Goal: Task Accomplishment & Management: Use online tool/utility

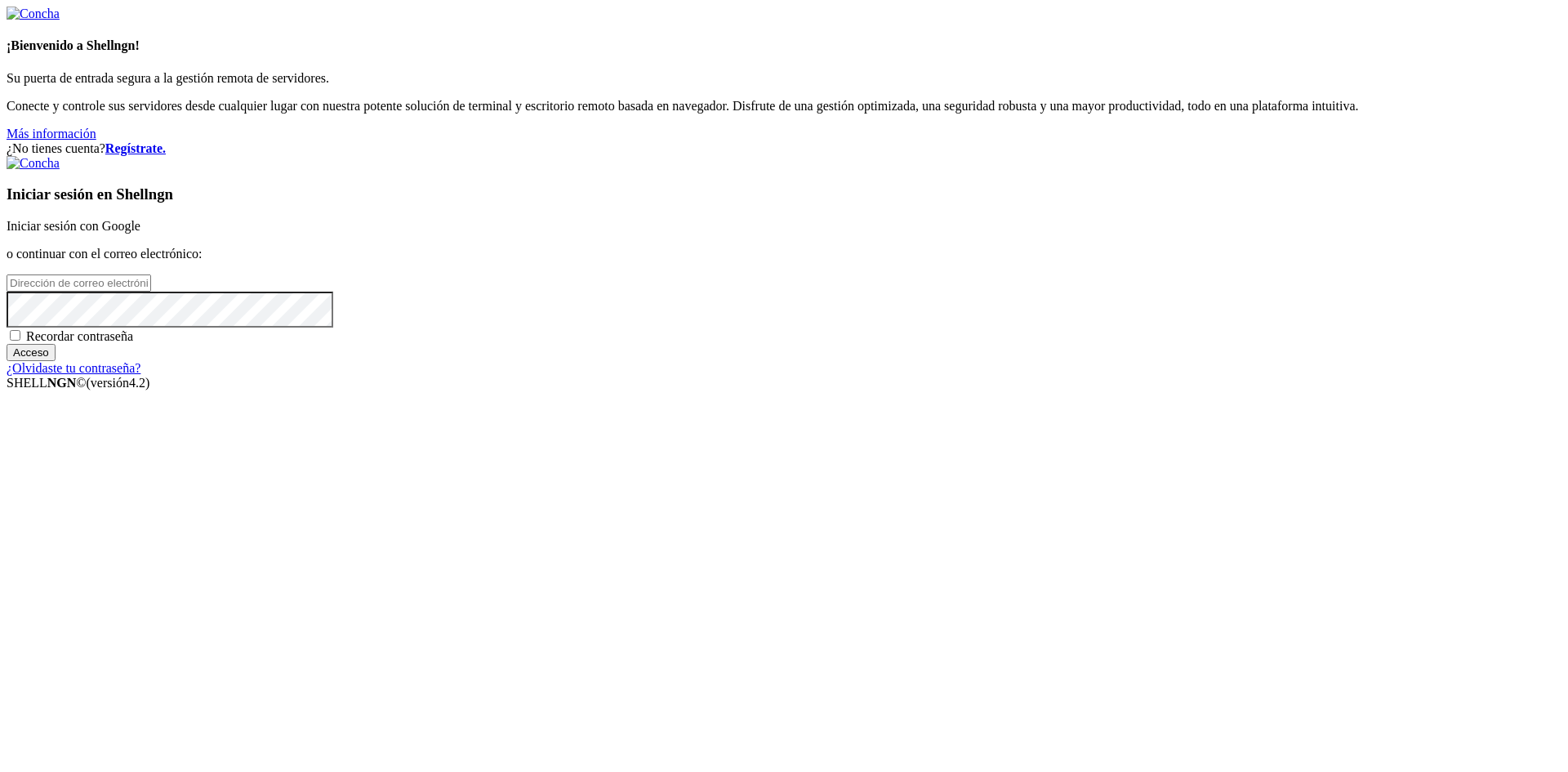
click at [140, 233] on font "Iniciar sesión con Google" at bounding box center [73, 226] width 134 height 14
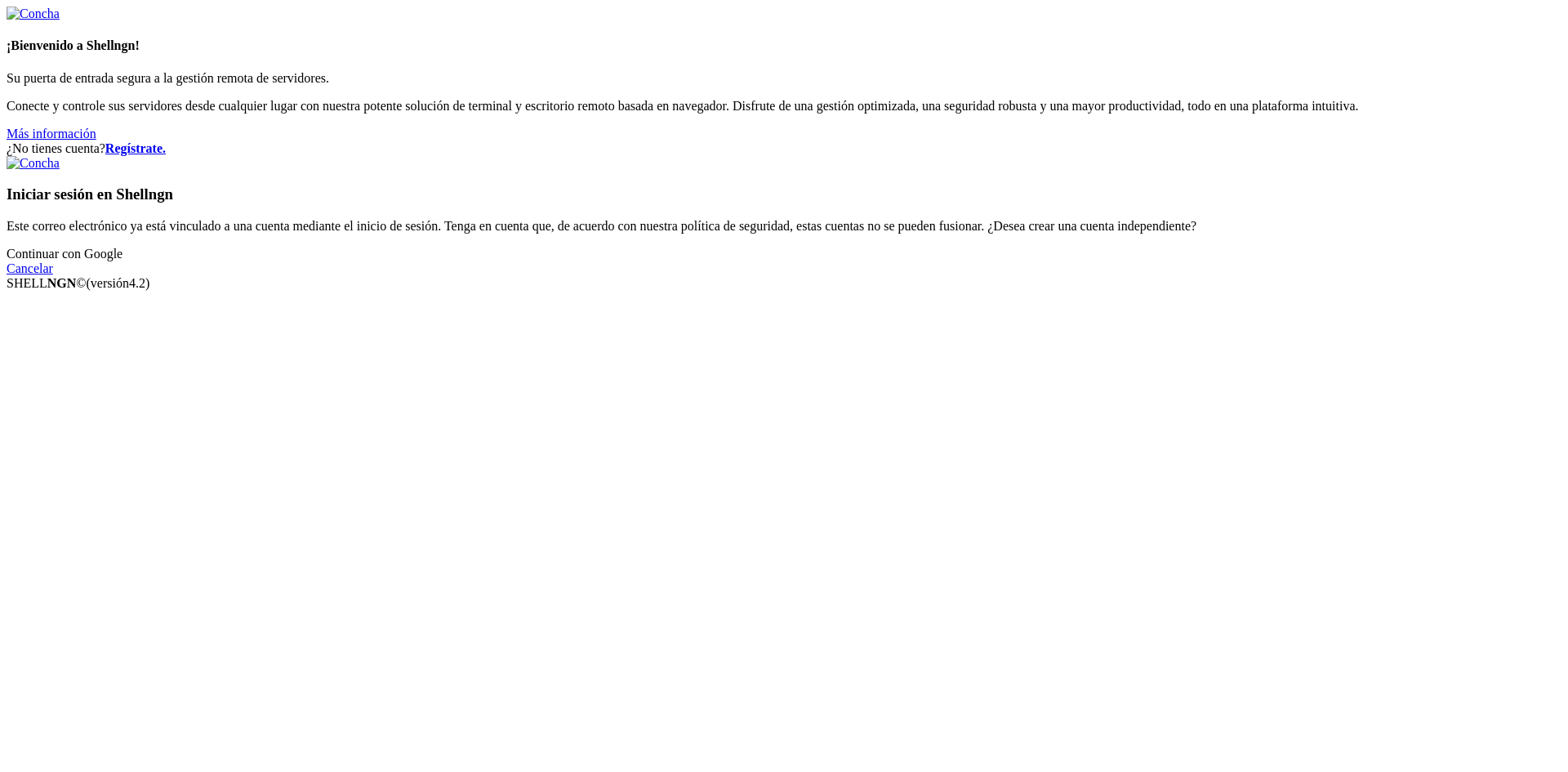
click at [123, 261] on font "Continuar con Google" at bounding box center [64, 253] width 116 height 14
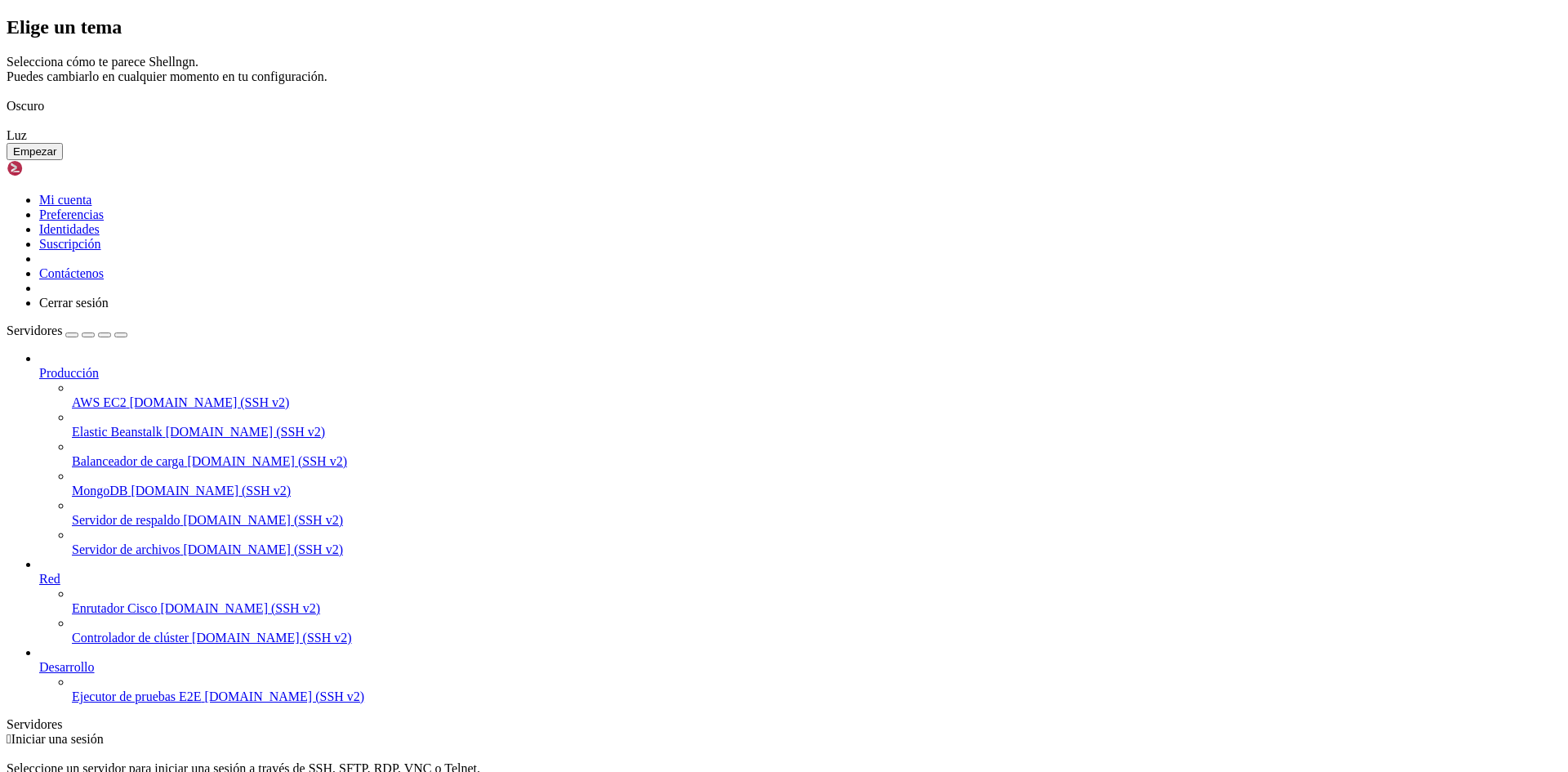
click at [7, 96] on img at bounding box center [7, 96] width 0 height 0
click at [56, 158] on font "Empezar" at bounding box center [35, 151] width 44 height 12
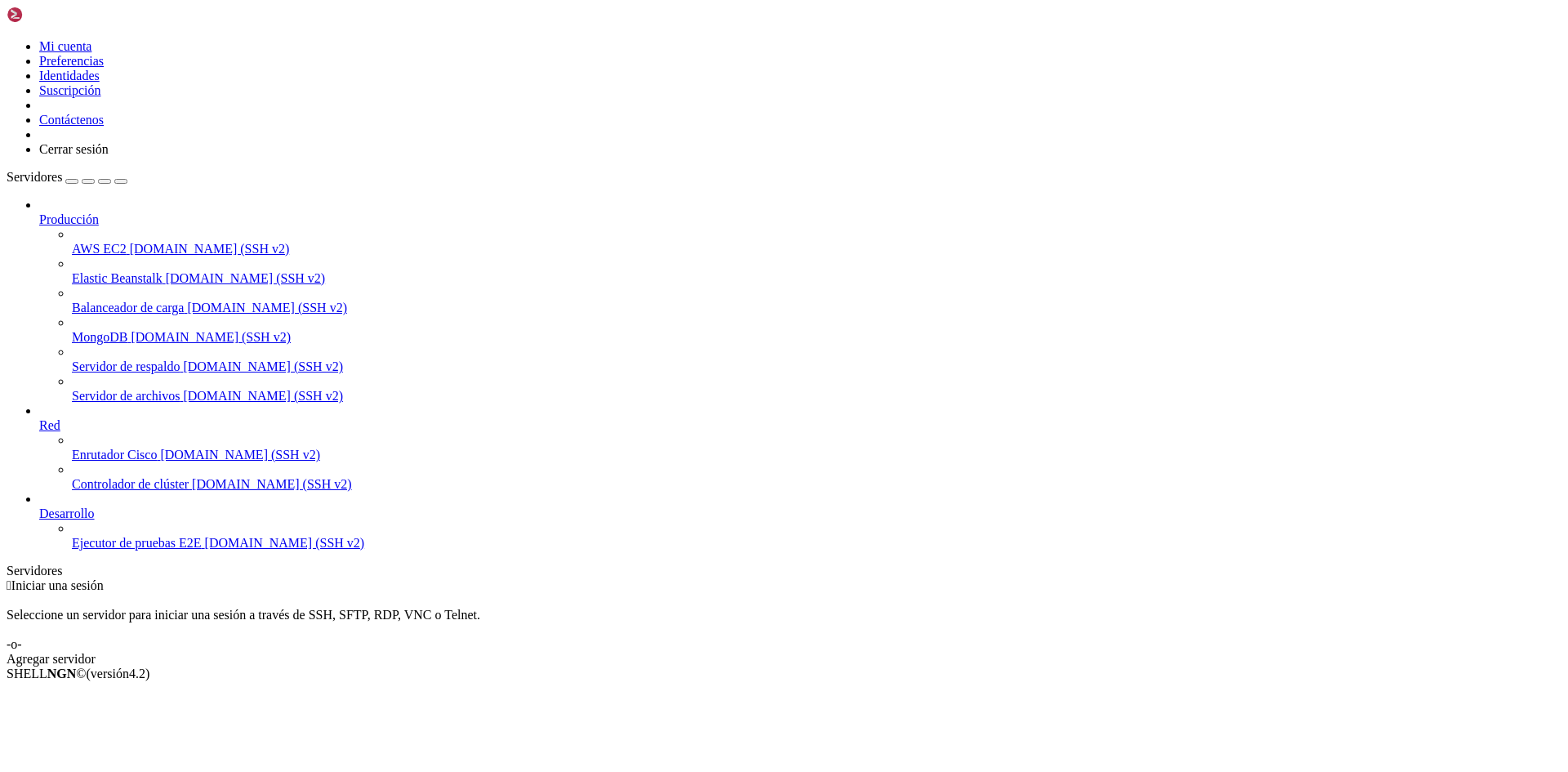
click at [96, 652] on font "Agregar servidor" at bounding box center [51, 659] width 89 height 14
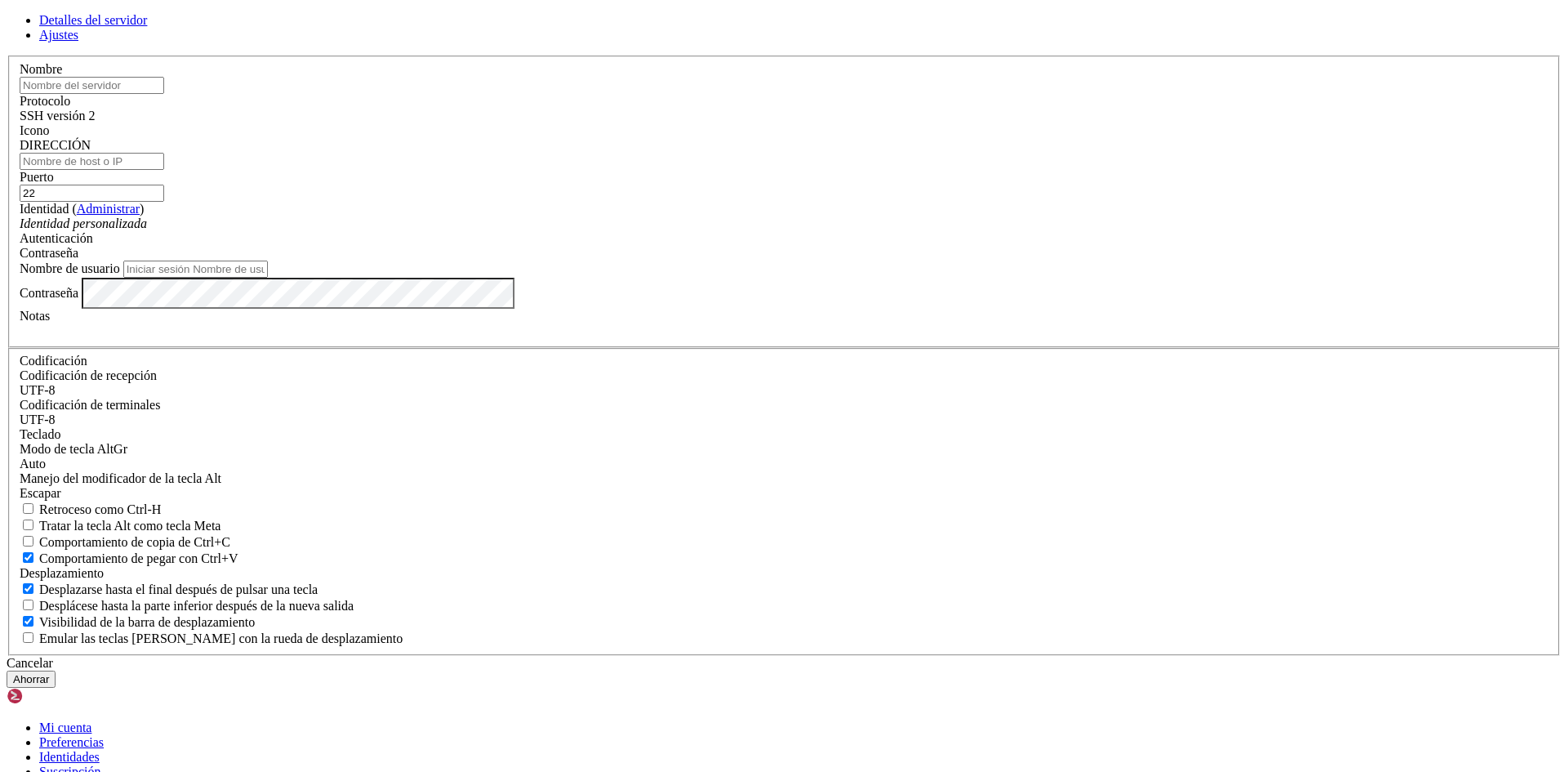
click at [164, 94] on input "text" at bounding box center [92, 85] width 144 height 17
paste input "[TECHNICAL_ID] (MichaelST)"
click at [164, 94] on input "[TECHNICAL_ID] (MichaelST)" at bounding box center [92, 85] width 144 height 17
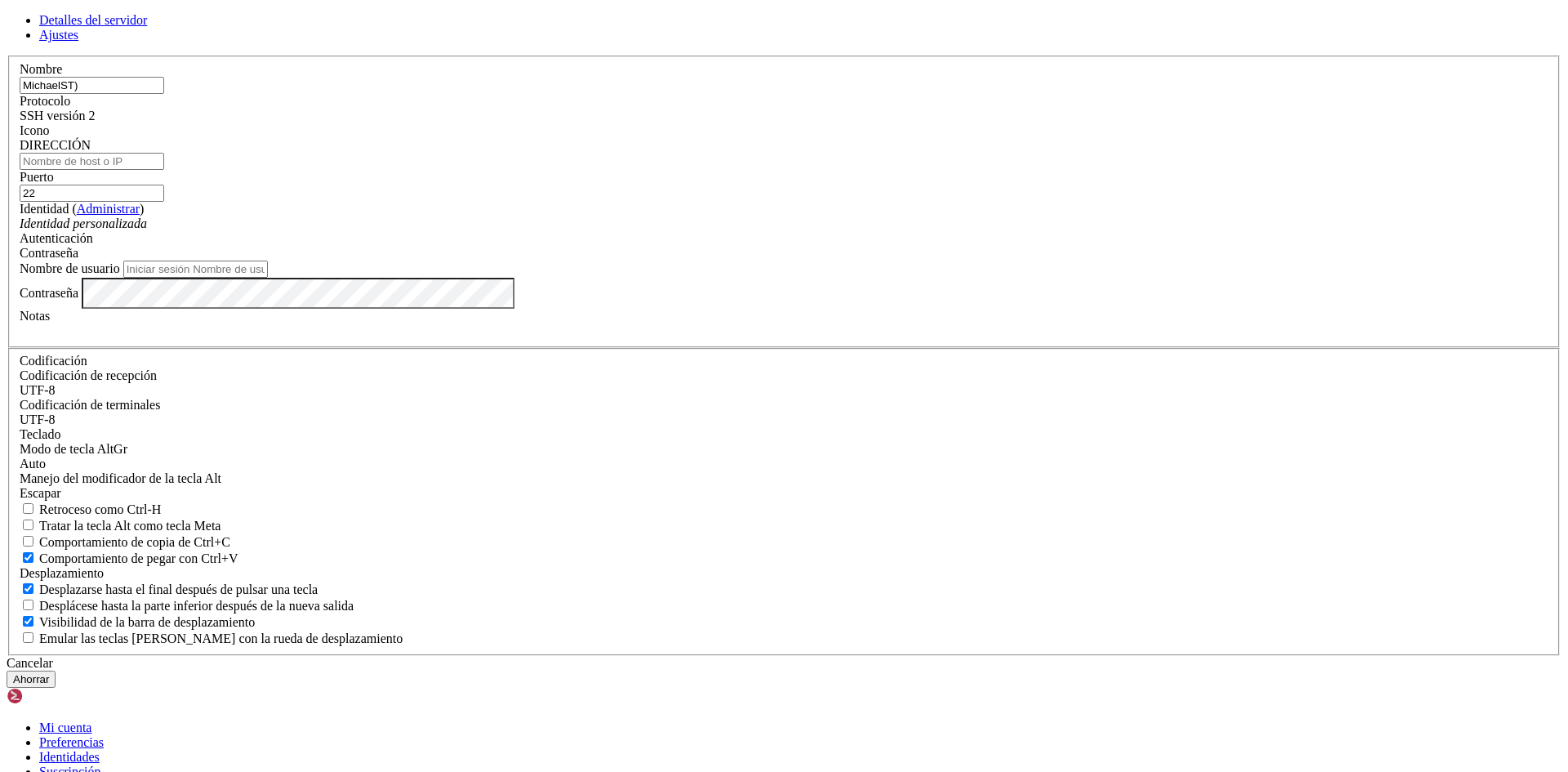
click at [164, 94] on input "MichaelST)" at bounding box center [92, 85] width 144 height 17
type input "MichaelST"
click at [164, 170] on input "DIRECCIÓN" at bounding box center [92, 161] width 144 height 17
paste input "[TECHNICAL_ID] (MichaelST)"
type input "[TECHNICAL_ID] (MichaelST)"
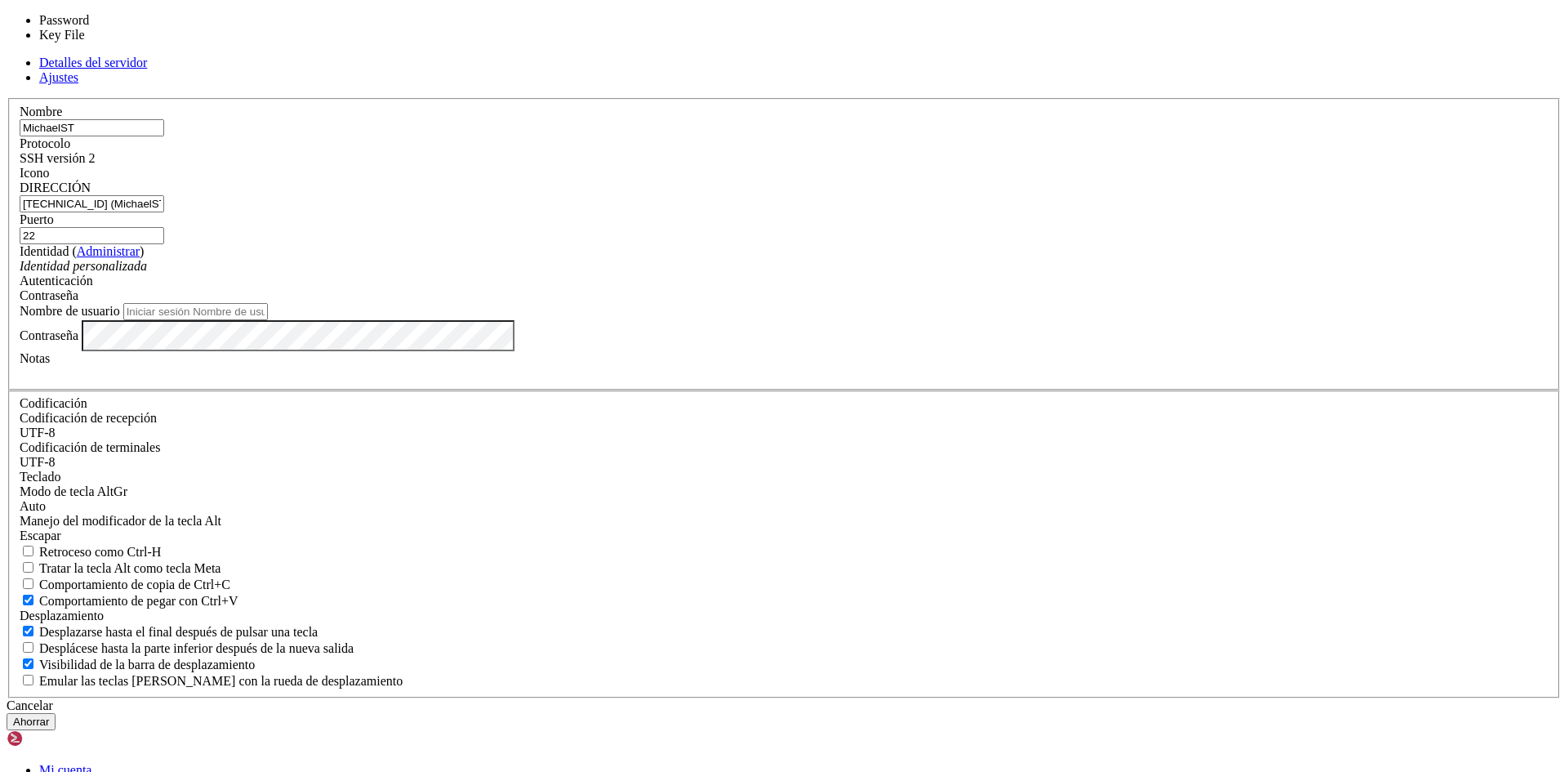
click at [921, 304] on div "Contraseña" at bounding box center [784, 296] width 1529 height 15
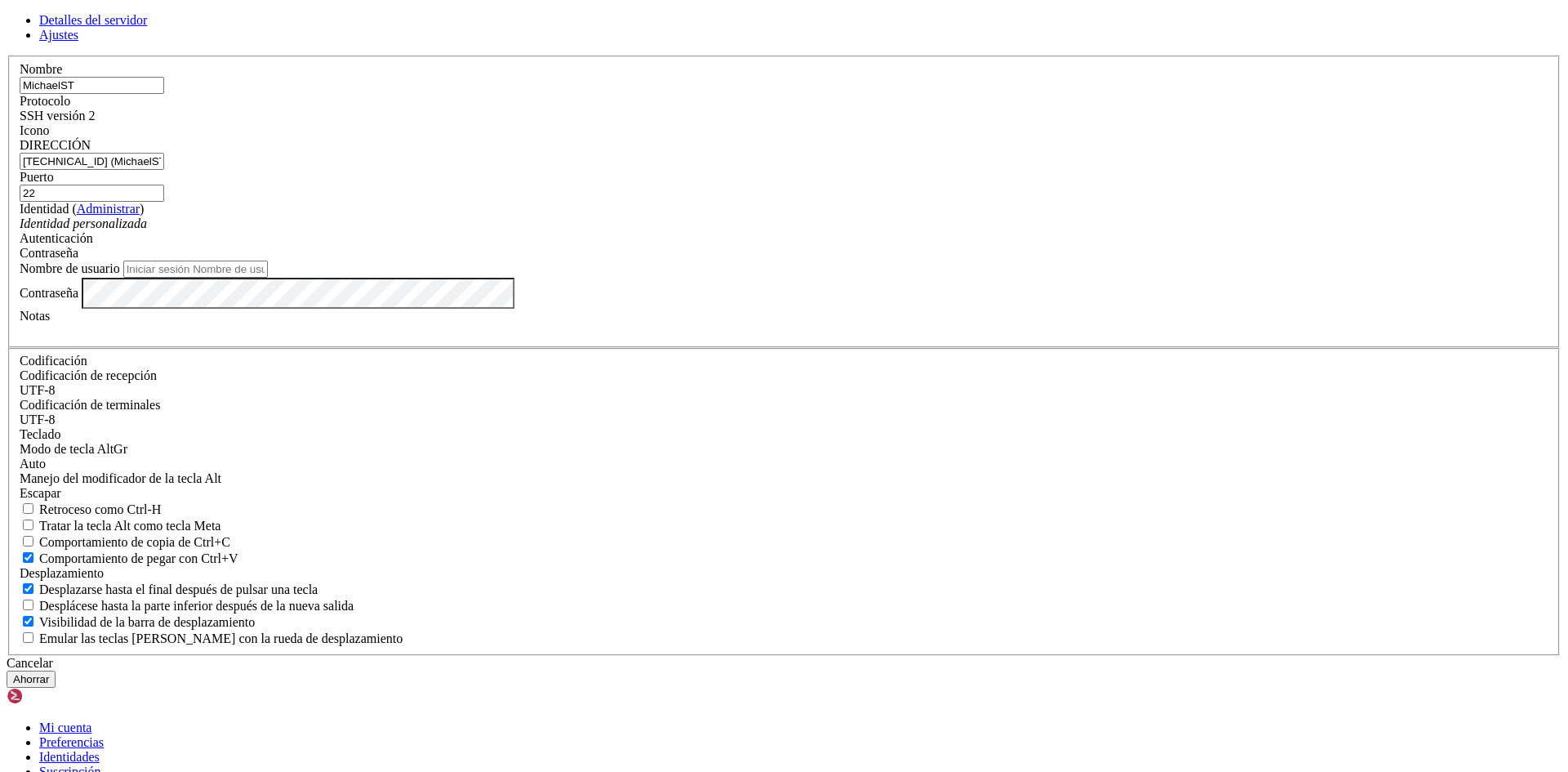
click at [921, 261] on div "Contraseña" at bounding box center [784, 253] width 1529 height 15
drag, startPoint x: 724, startPoint y: 291, endPoint x: 421, endPoint y: 290, distance: 303.0
click at [422, 291] on div "Detalles del servidor Ajustes Nombre MichaelST Protocolo SSH versión 2 Icono" at bounding box center [784, 351] width 1555 height 675
drag, startPoint x: 668, startPoint y: 233, endPoint x: 199, endPoint y: 205, distance: 469.8
click at [294, 199] on div "Detalles del servidor Ajustes Nombre MichaelST Protocolo SSH versión 2 Icono" at bounding box center [784, 351] width 1555 height 675
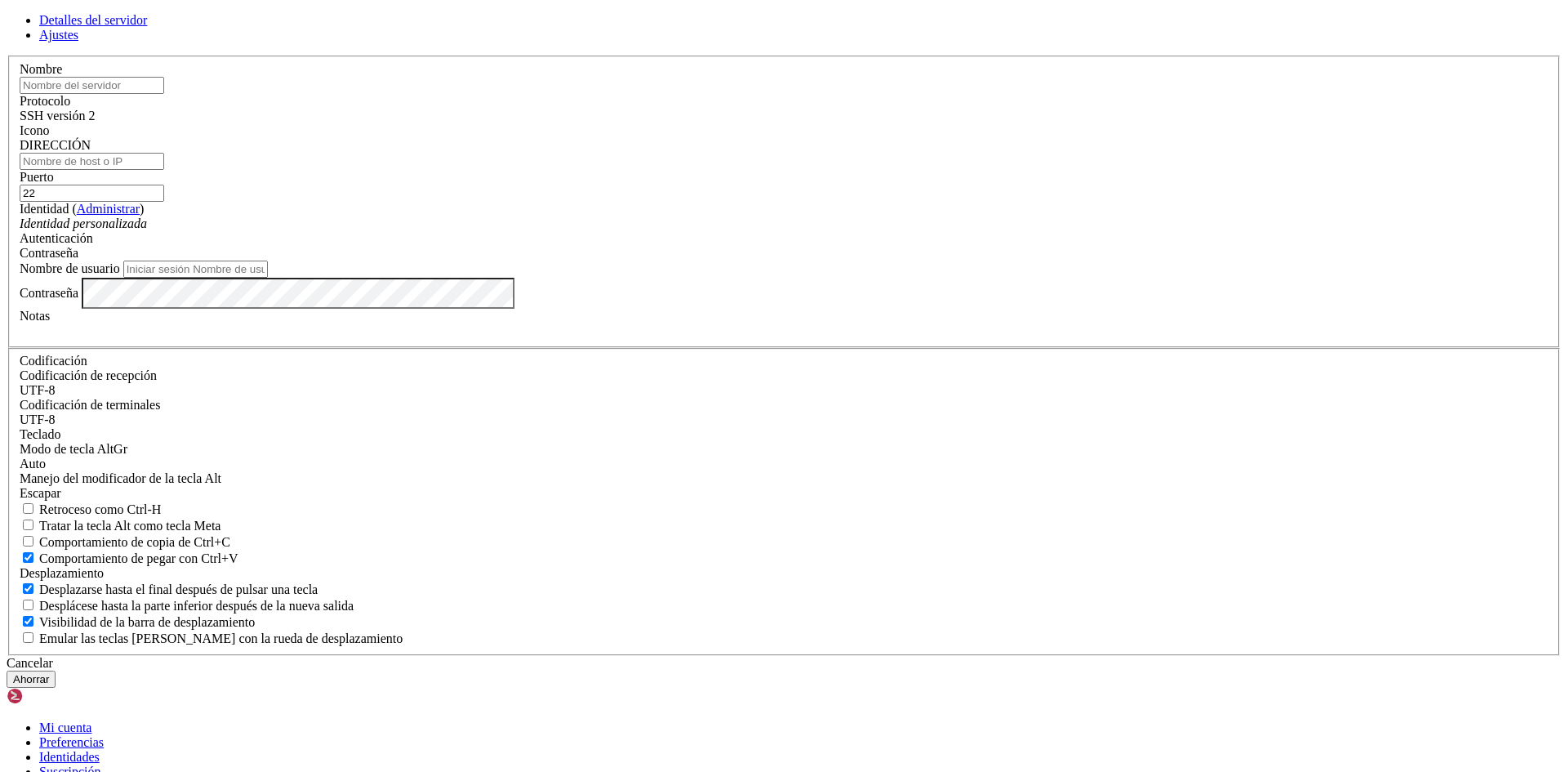
paste input "[TECHNICAL_ID] (MichaelST)"
type input "[TECHNICAL_ID]"
click at [268, 278] on input "Nombre de usuario" at bounding box center [195, 269] width 144 height 17
paste input "[TECHNICAL_ID] (MichaelST)"
click at [268, 278] on input "[TECHNICAL_ID] (MichaelST)" at bounding box center [195, 269] width 144 height 17
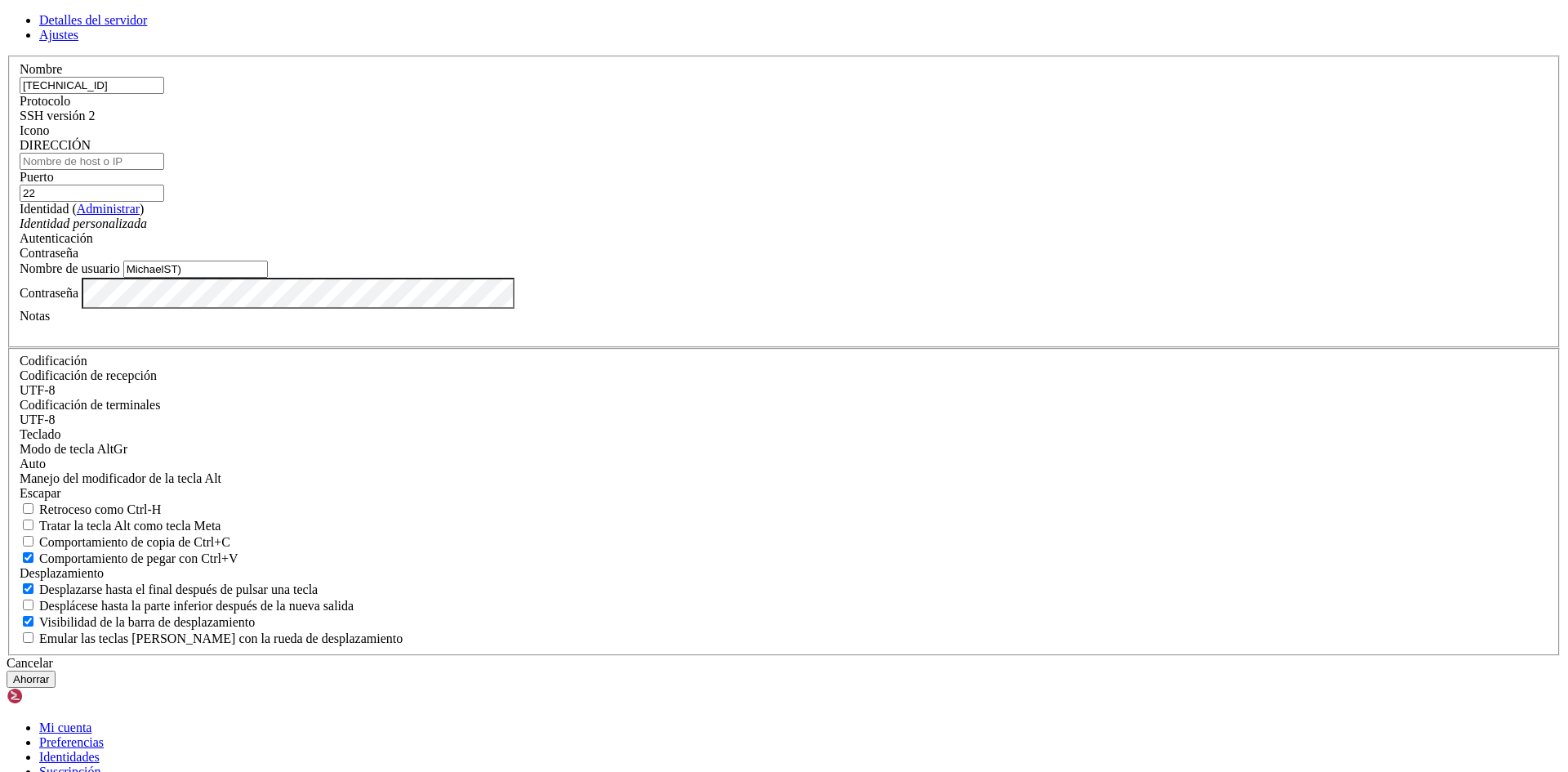
click at [268, 278] on input "MichaelST)" at bounding box center [195, 269] width 144 height 17
type input "MichaelST"
click at [651, 309] on div "Contraseña" at bounding box center [784, 294] width 1529 height 31
click at [55, 671] on button "Ahorrar" at bounding box center [31, 679] width 49 height 17
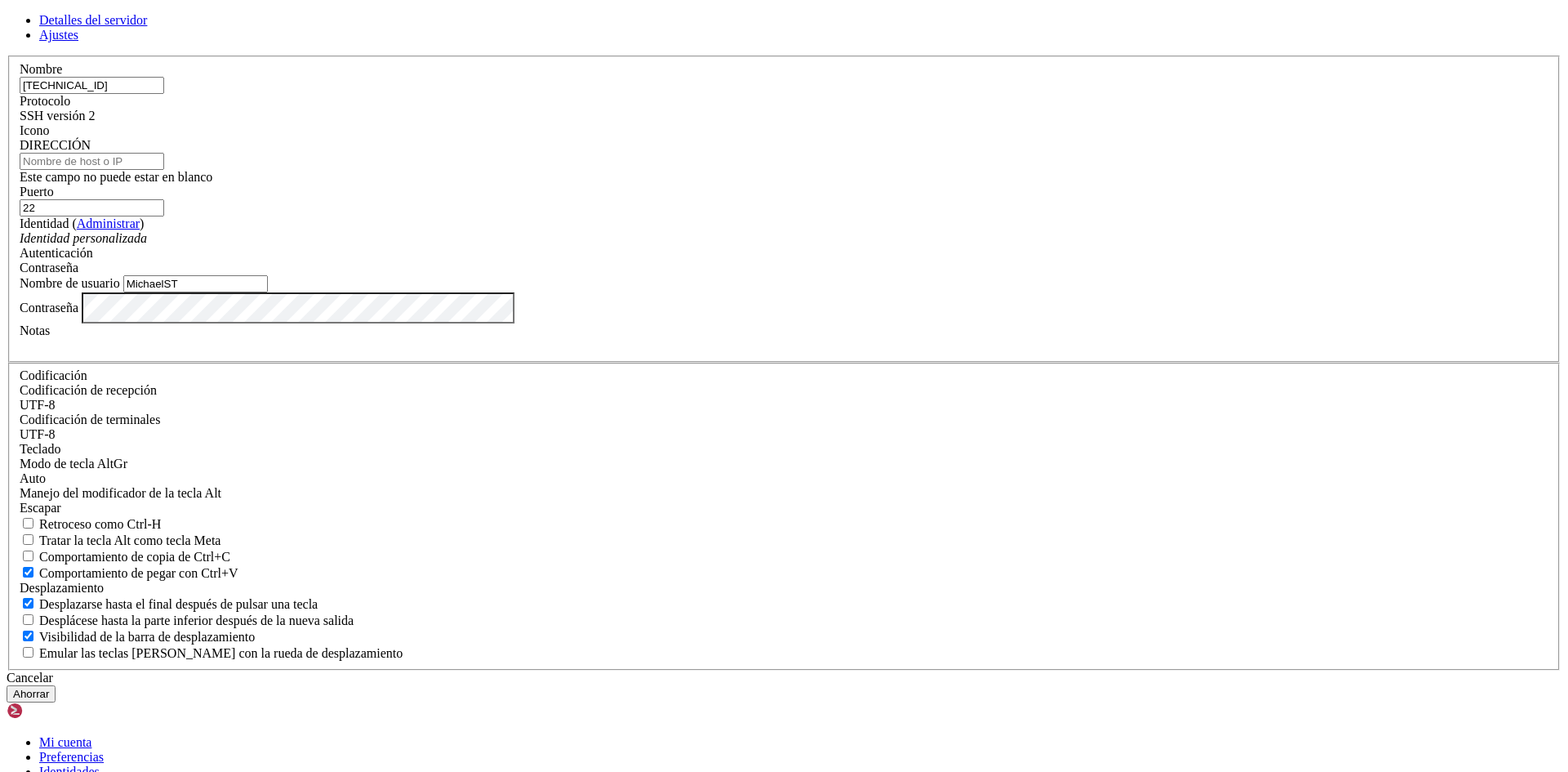
click at [164, 170] on input "DIRECCIÓN" at bounding box center [92, 161] width 144 height 17
paste input "[TECHNICAL_ID] (MichaelST)"
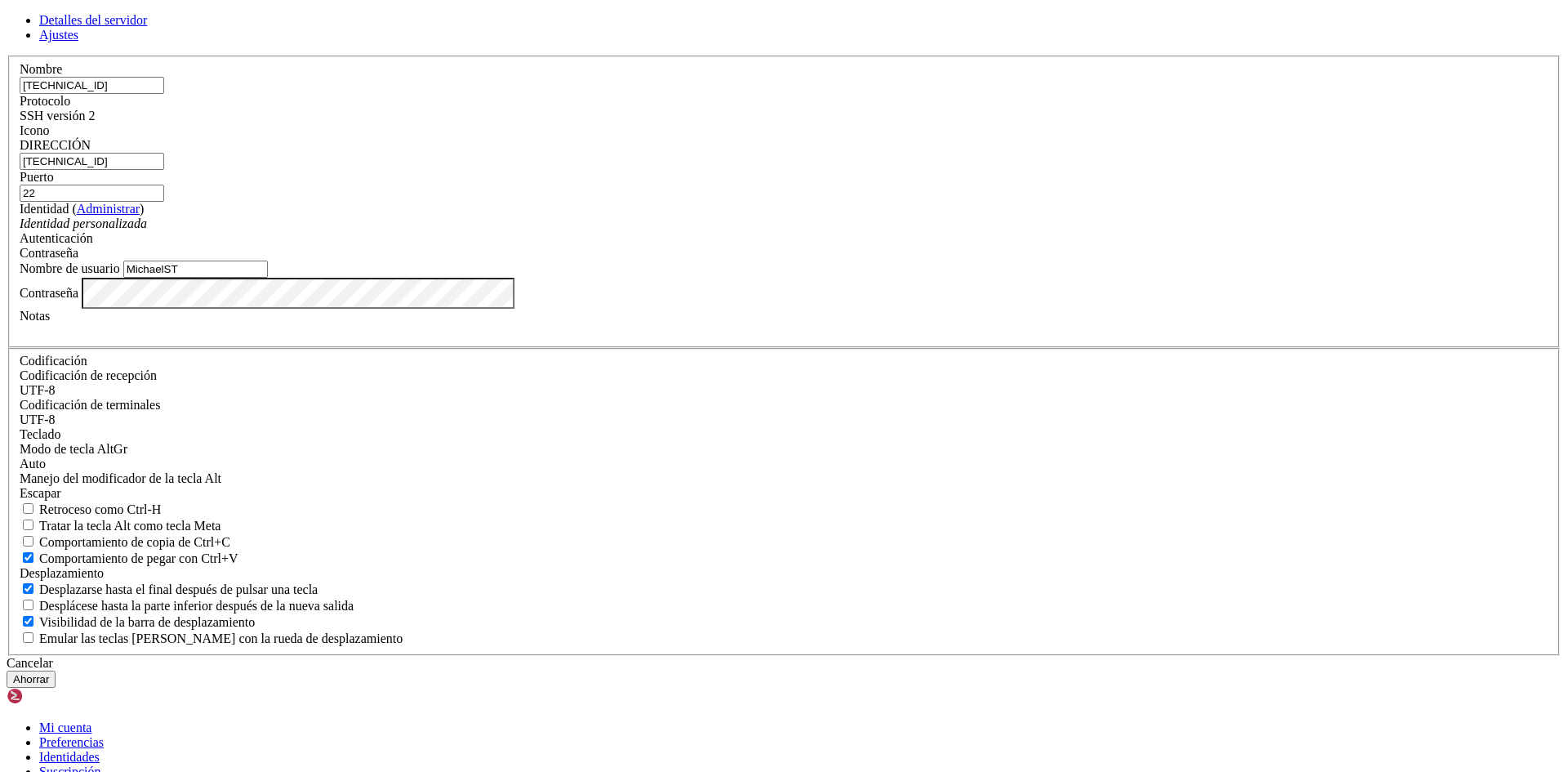
type input "[TECHNICAL_ID]"
click at [55, 671] on button "Ahorrar" at bounding box center [31, 679] width 49 height 17
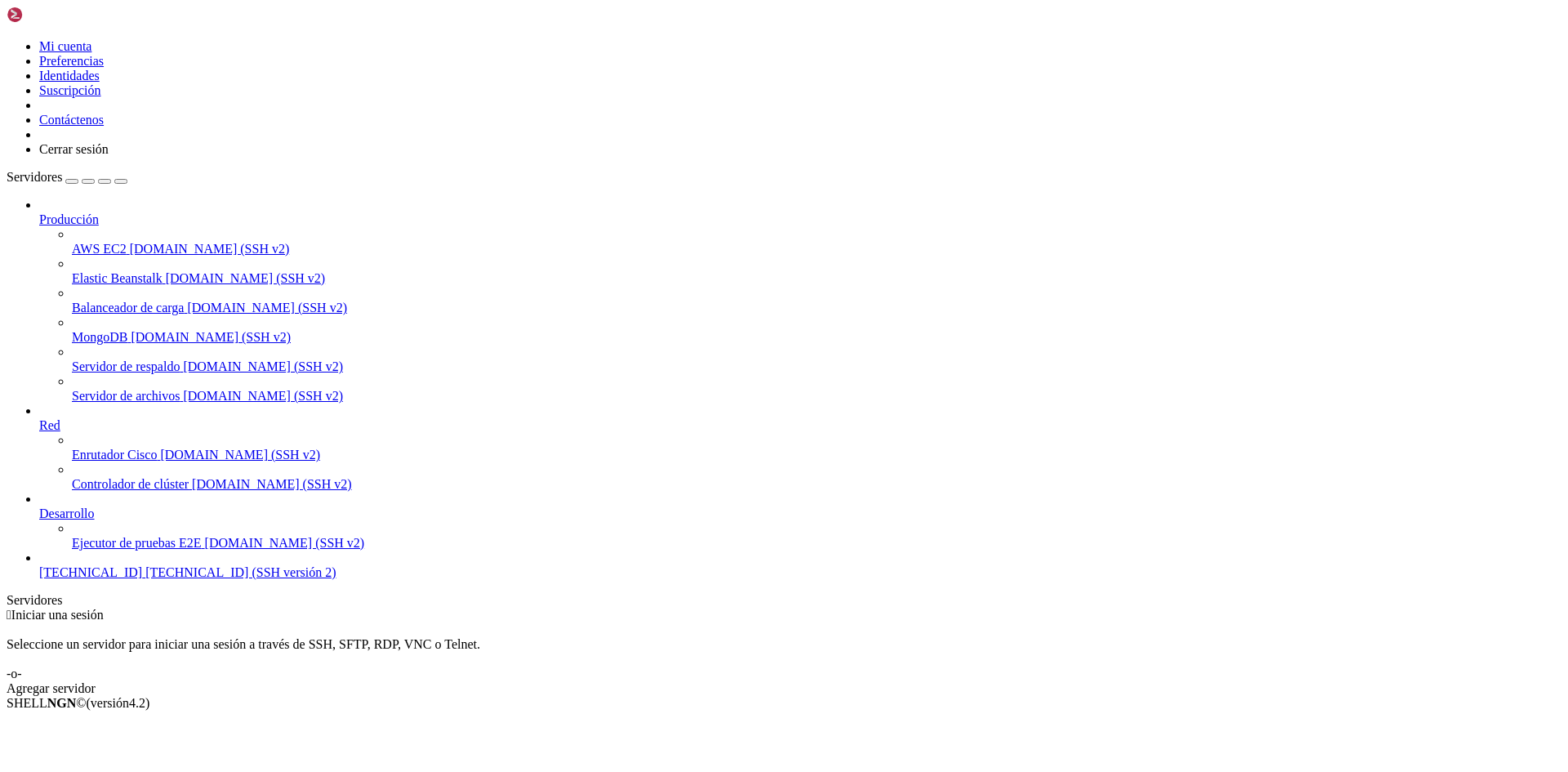
click at [145, 579] on font "[TECHNICAL_ID] (SSH versión 2)" at bounding box center [240, 572] width 190 height 14
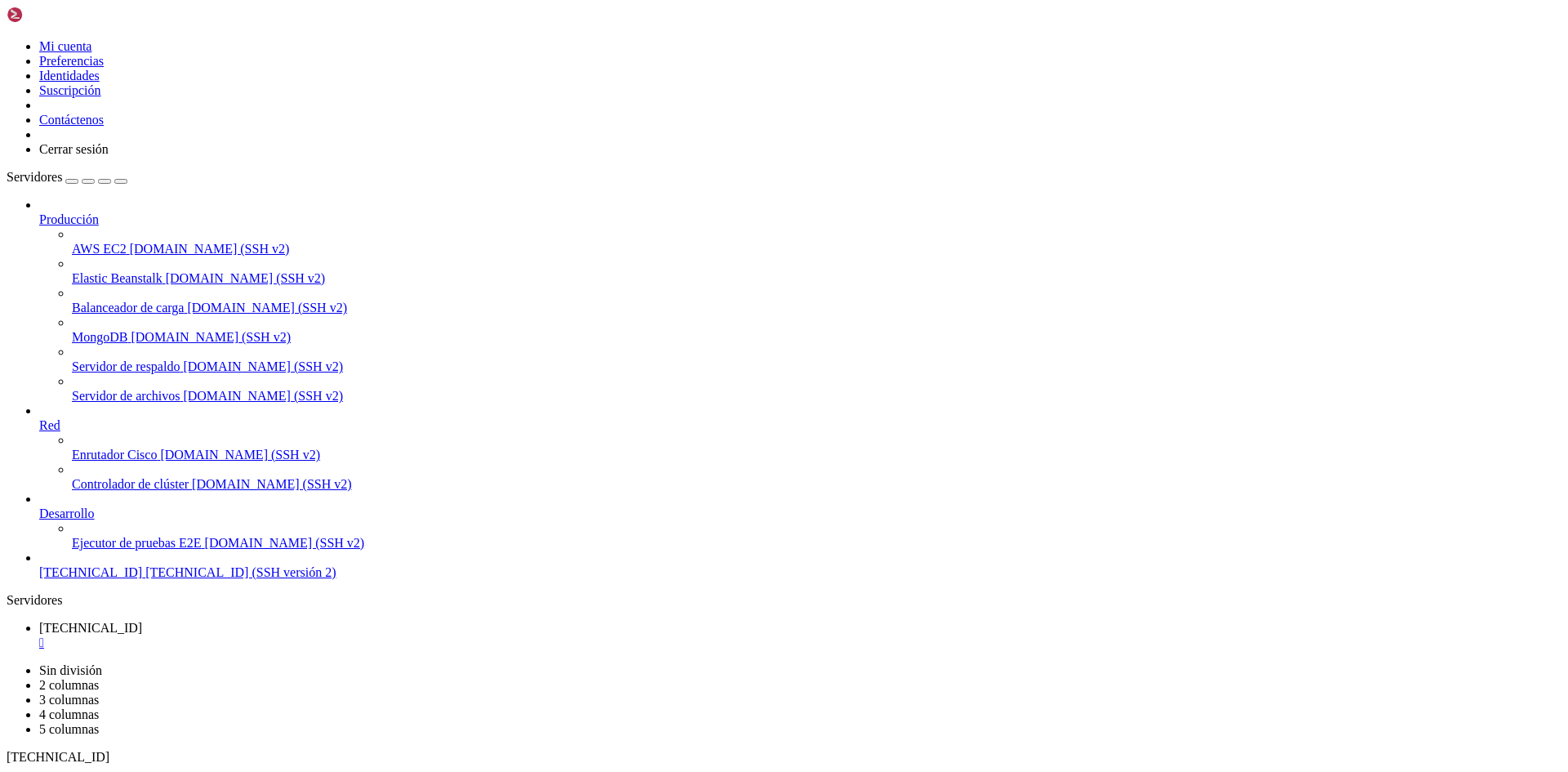
click at [92, 579] on font "[TECHNICAL_ID]" at bounding box center [91, 572] width 103 height 14
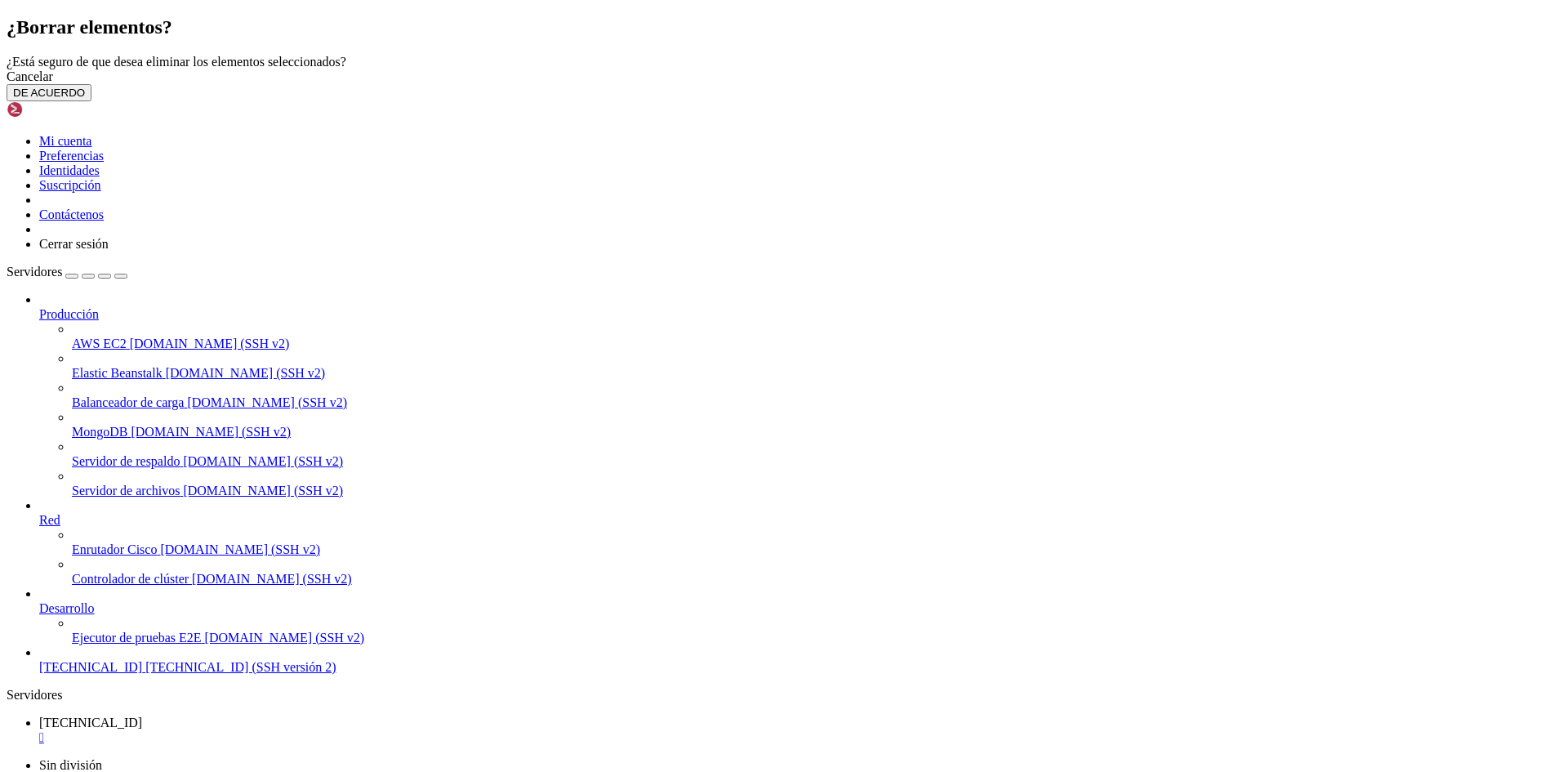
click at [85, 99] on font "DE ACUERDO" at bounding box center [49, 92] width 72 height 12
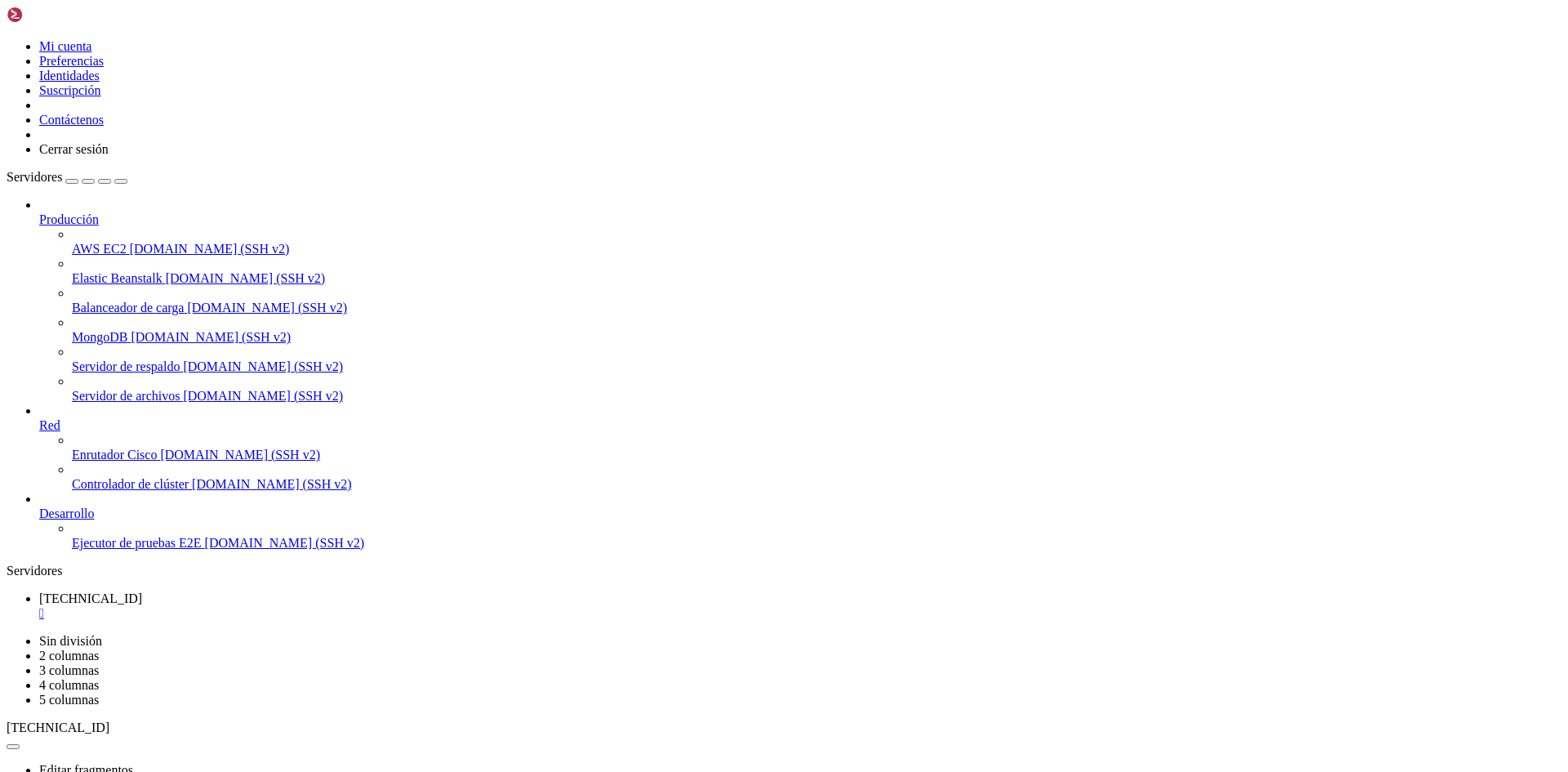
click at [205, 550] on font "[DOMAIN_NAME] (SSH v2)" at bounding box center [285, 543] width 160 height 14
click at [40, 213] on icon at bounding box center [40, 213] width 0 height 0
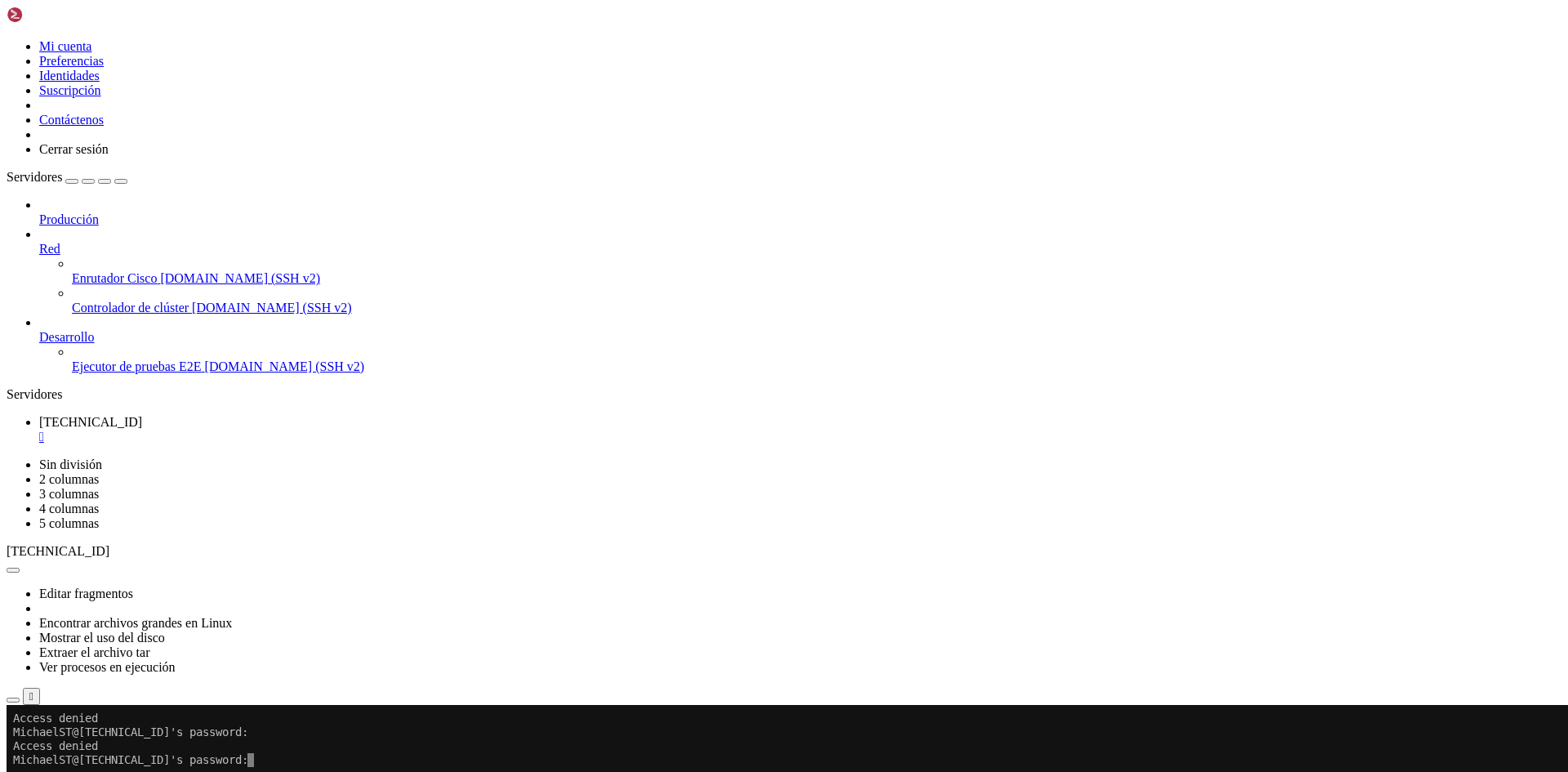
click at [40, 213] on icon at bounding box center [40, 213] width 0 height 0
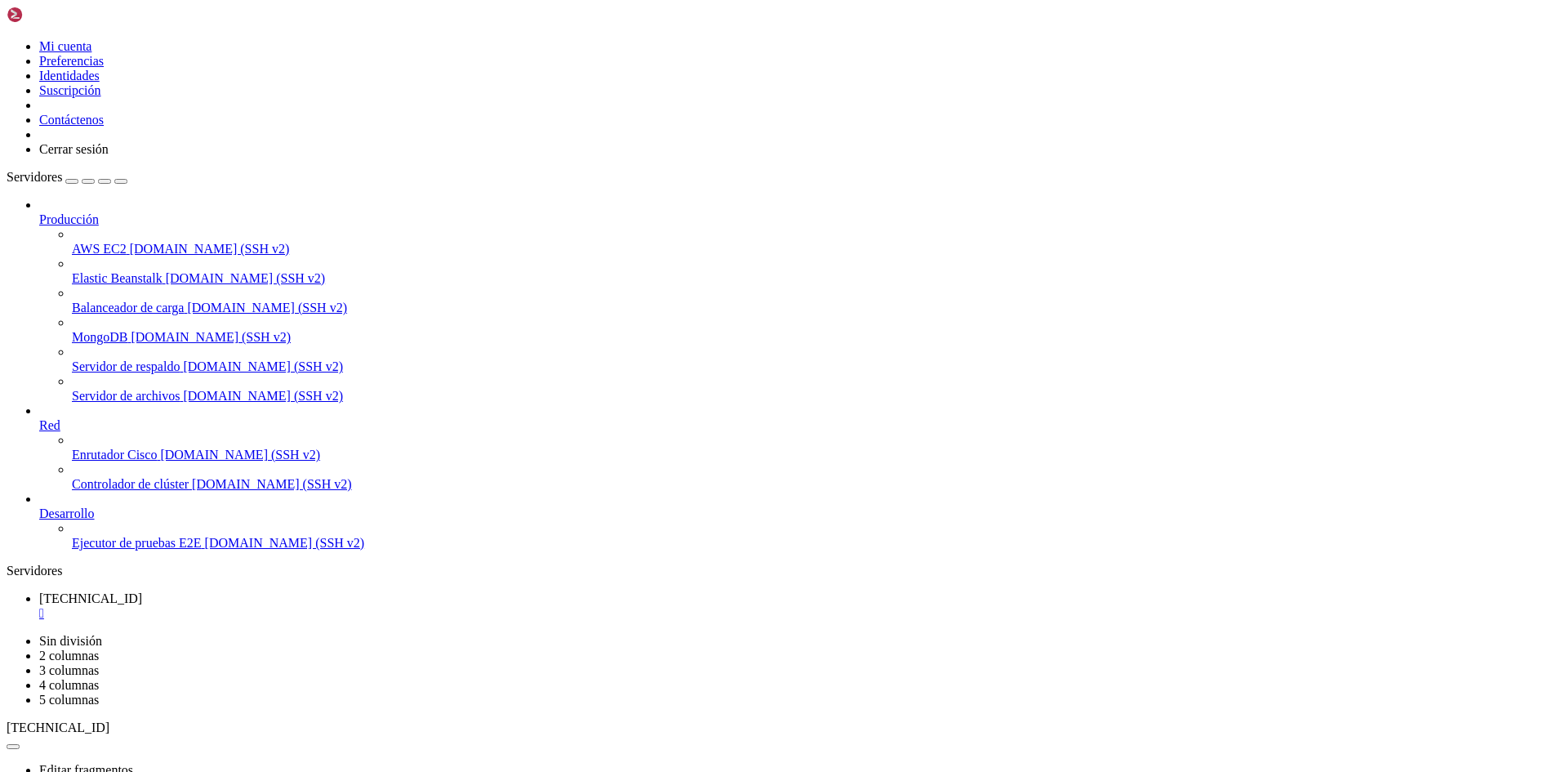
click at [45, 170] on span "Servidores" at bounding box center [34, 177] width 55 height 14
click at [78, 179] on button "button" at bounding box center [72, 181] width 13 height 5
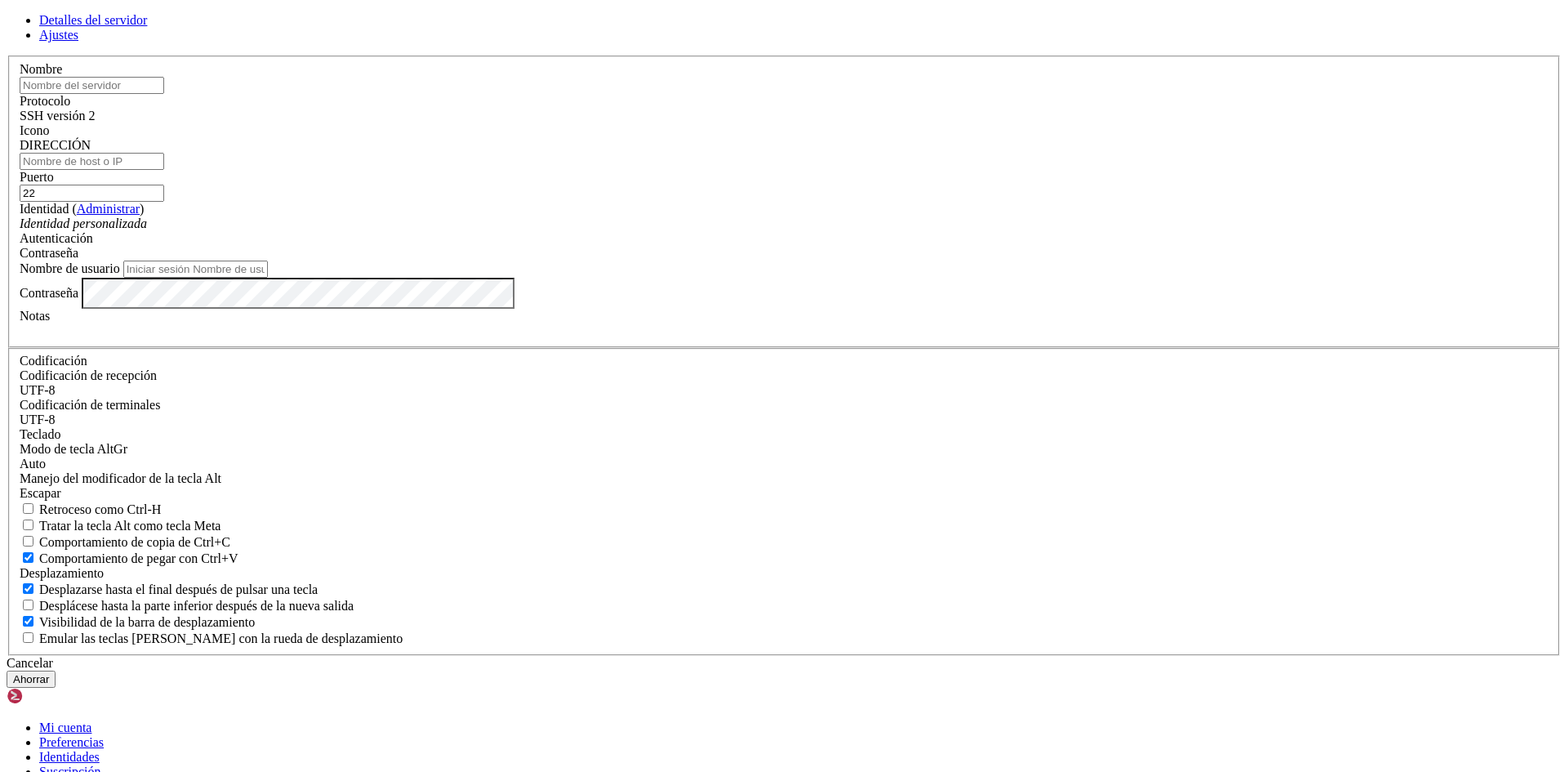
click at [164, 94] on input "text" at bounding box center [92, 85] width 144 height 17
type input "v"
paste input "[TECHNICAL_ID] (MichaelST)"
type input "[TECHNICAL_ID] (MichaelST)"
click at [164, 170] on input "DIRECCIÓN" at bounding box center [92, 161] width 144 height 17
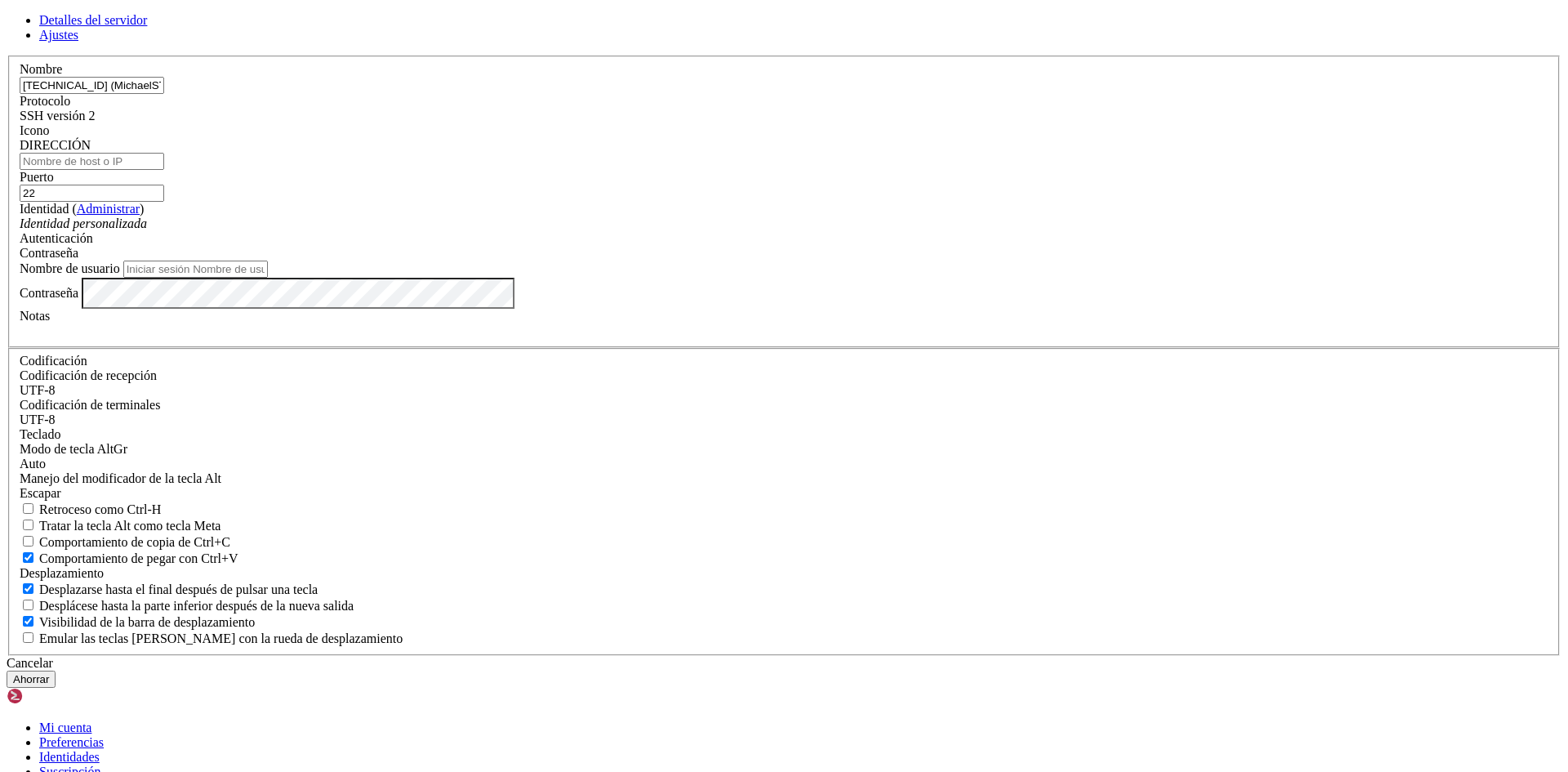
paste input "[TECHNICAL_ID] (MichaelST)"
type input "[TECHNICAL_ID] (MichaelST)"
click at [164, 94] on input "[TECHNICAL_ID] (MichaelST)" at bounding box center [92, 85] width 144 height 17
type input "MichaelST"
click at [698, 231] on div "Identidad personalizada" at bounding box center [784, 224] width 1529 height 15
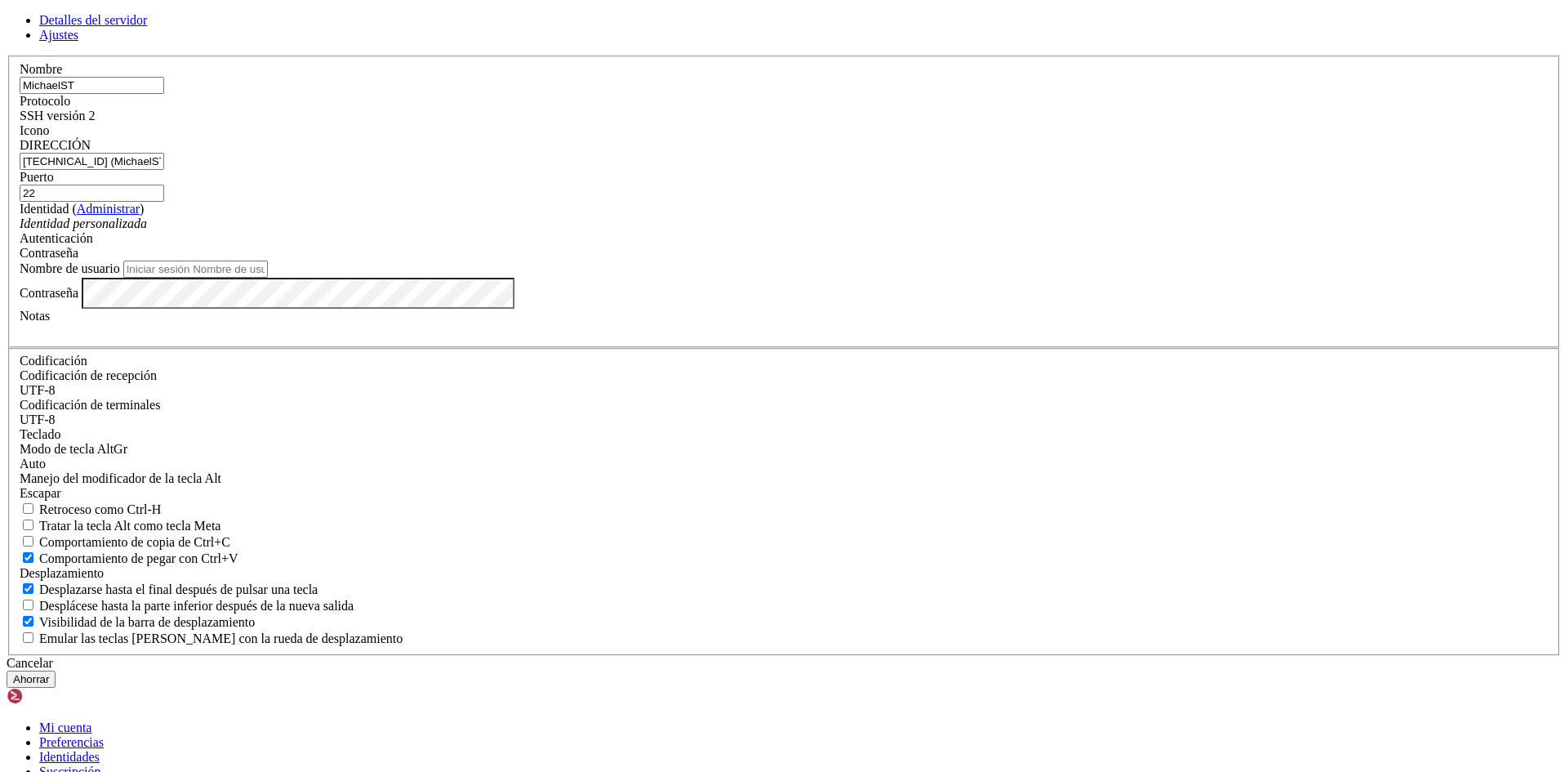
click at [698, 231] on div "Identidad personalizada" at bounding box center [784, 224] width 1529 height 15
click at [268, 278] on input "Nombre de usuario" at bounding box center [195, 269] width 144 height 17
paste input "[TECHNICAL_ID] (MichaelST)"
click at [268, 278] on input "[TECHNICAL_ID] (MichaelST" at bounding box center [195, 269] width 144 height 17
type input "MichaelST"
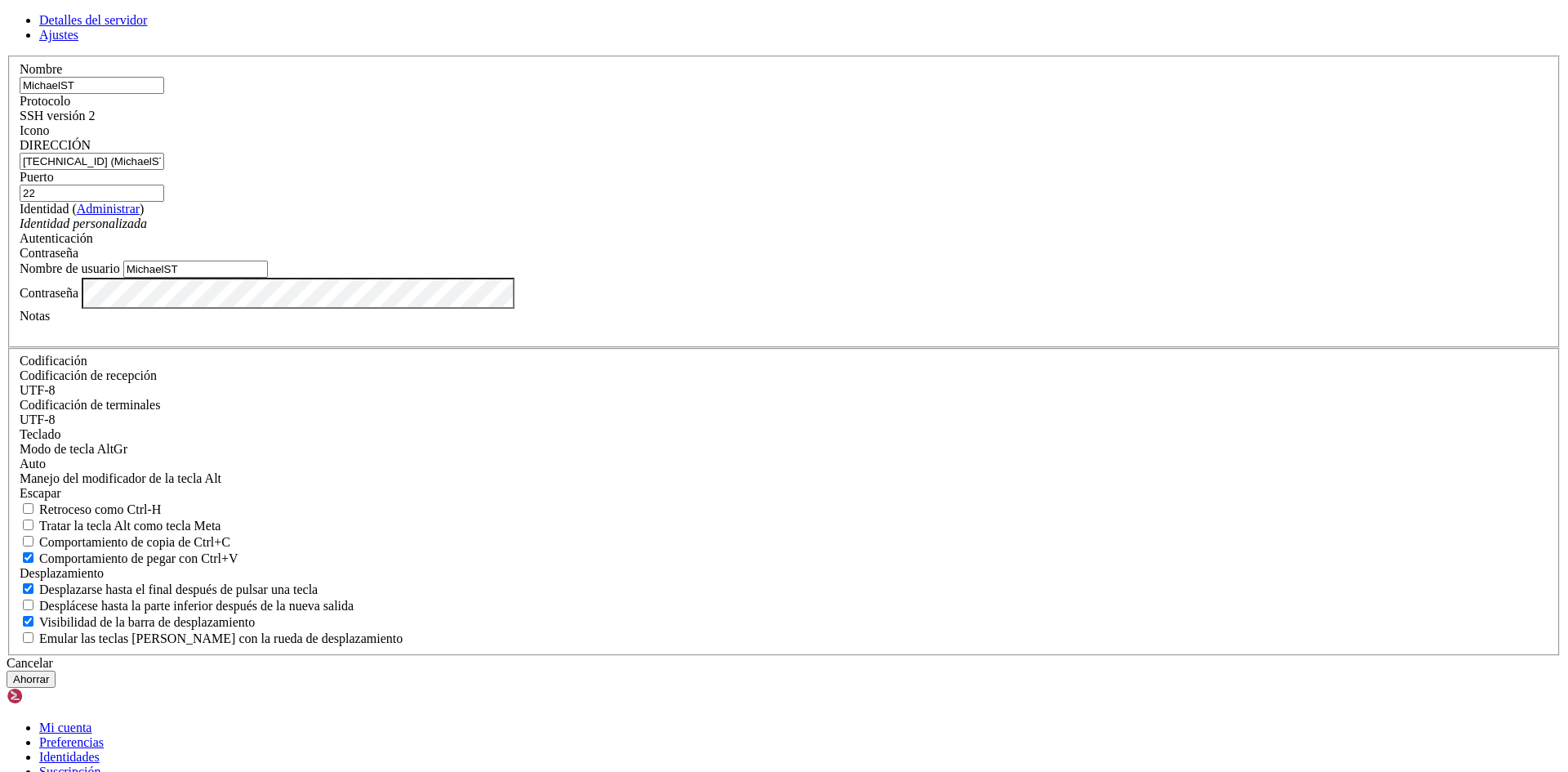
click at [49, 673] on font "Ahorrar" at bounding box center [31, 679] width 36 height 12
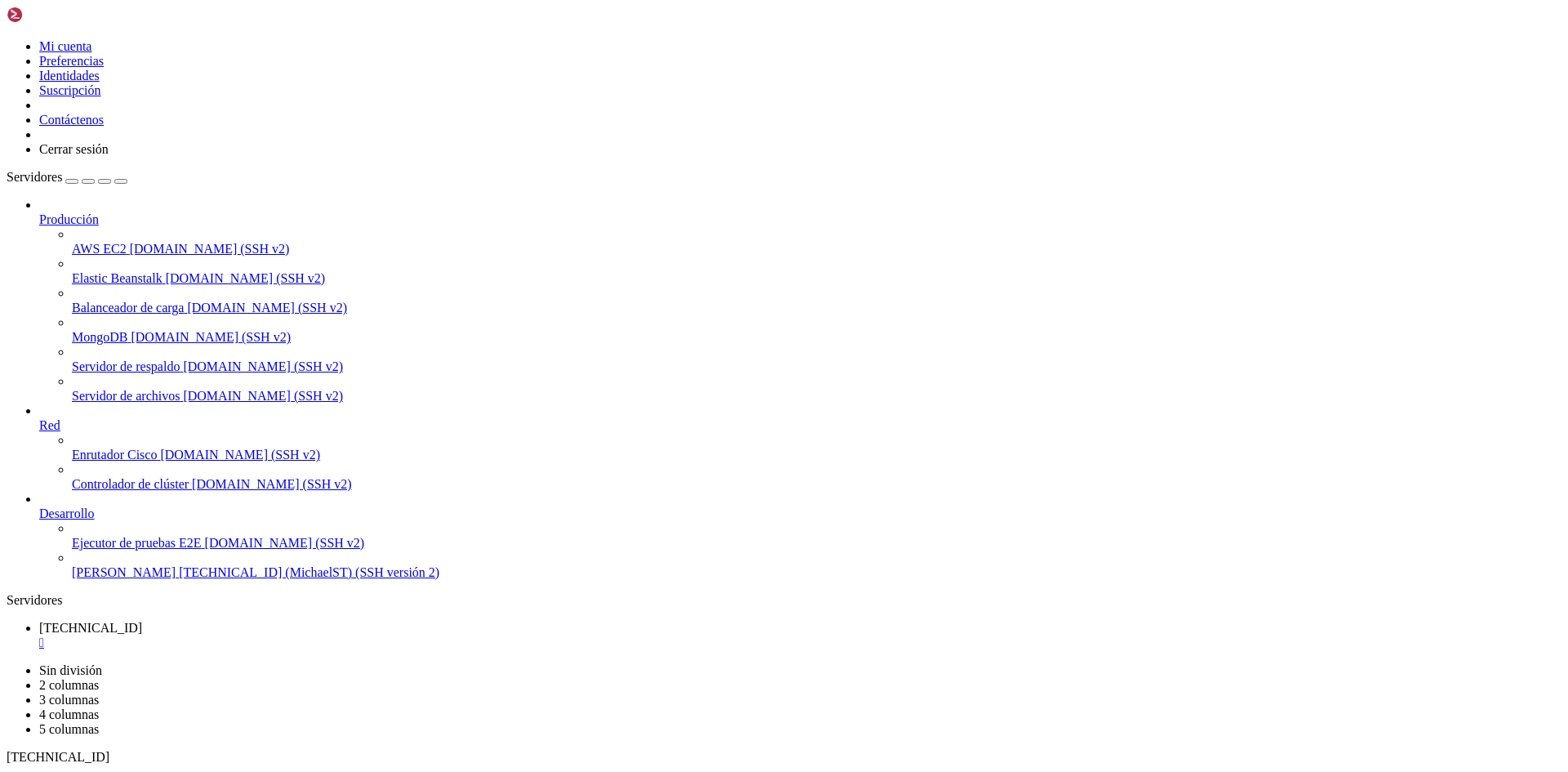
click at [98, 579] on font "[PERSON_NAME]" at bounding box center [124, 572] width 104 height 14
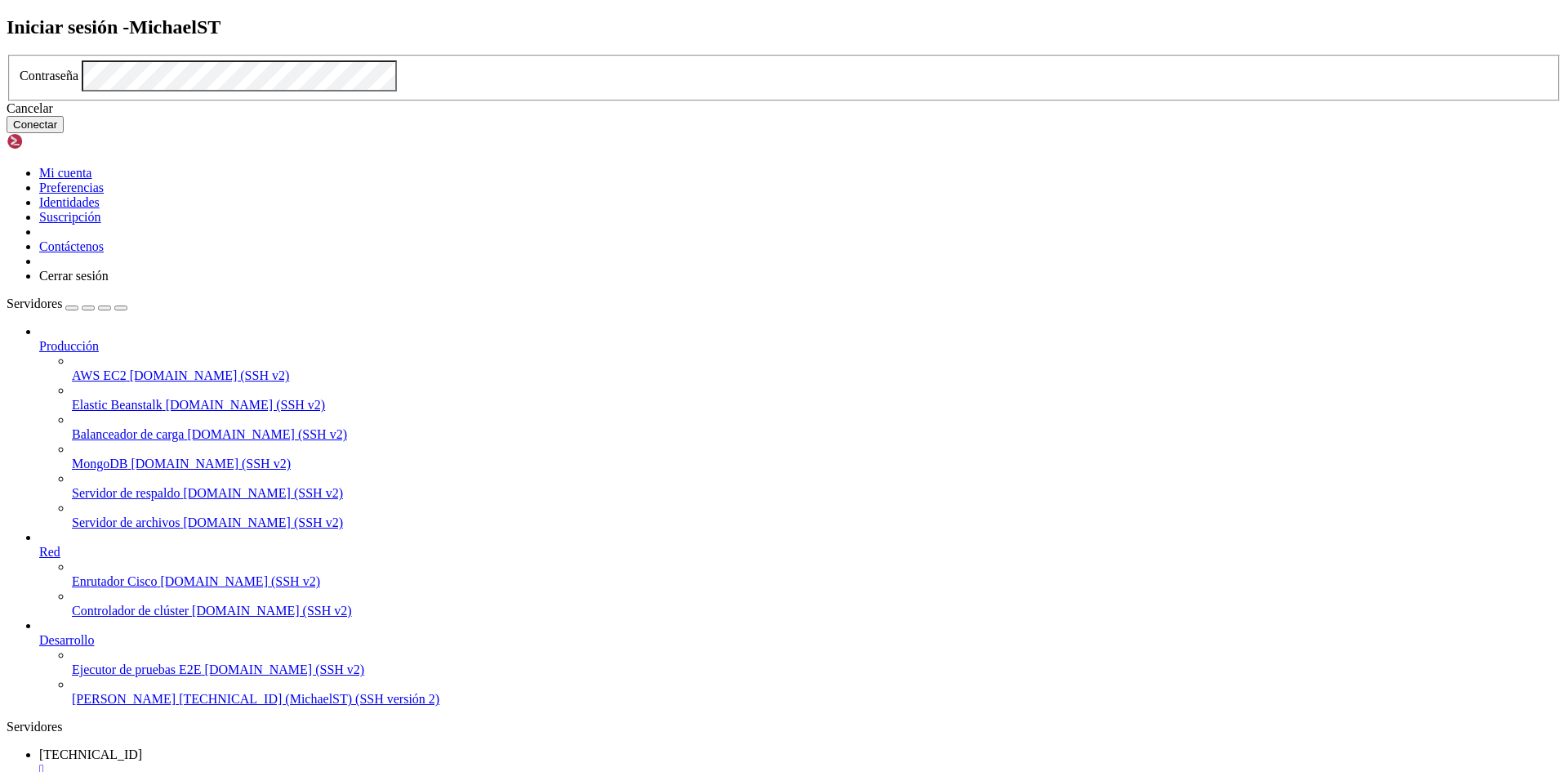
click at [57, 131] on font "Conectar" at bounding box center [35, 125] width 45 height 12
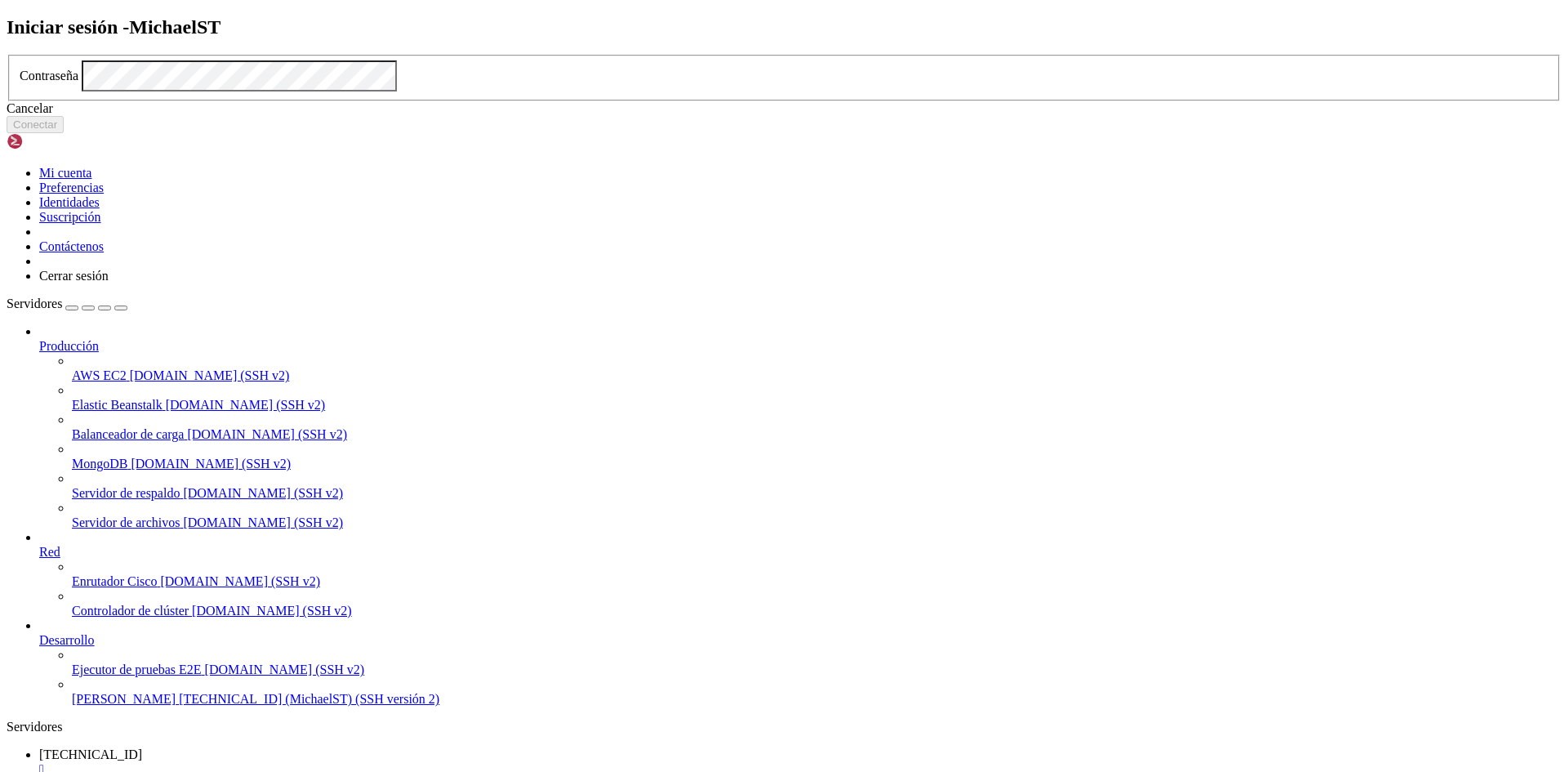
click at [406, 21] on div "Iniciar sesión - MichaelST Contraseña Cancelar Conectar" at bounding box center [784, 75] width 1555 height 118
click at [302, 20] on div "Iniciar sesión - MichaelST Contraseña Cancelar Conectar" at bounding box center [784, 75] width 1555 height 118
click at [794, 116] on div "Cancelar" at bounding box center [784, 109] width 1555 height 15
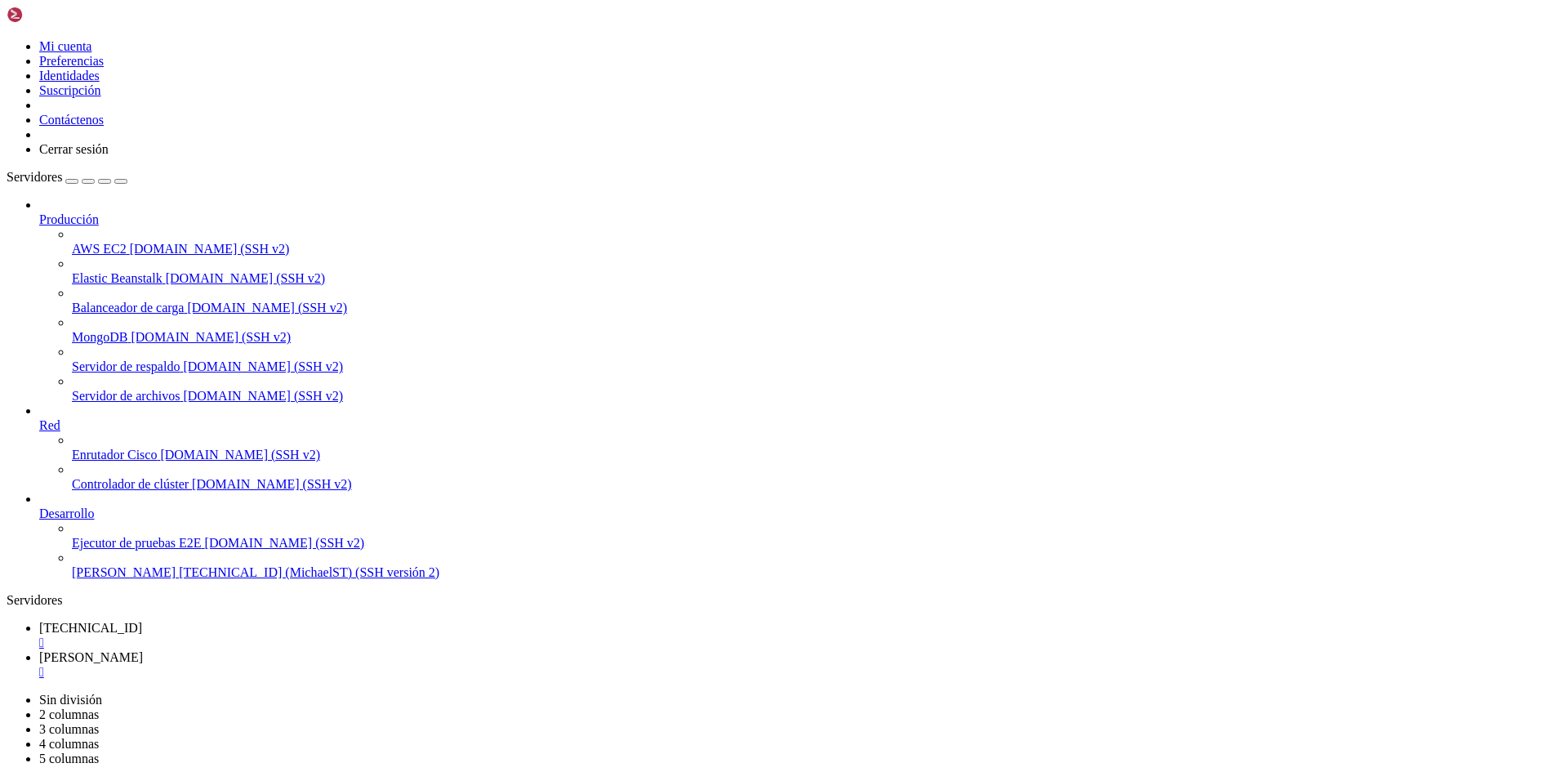
click at [45, 665] on font "" at bounding box center [42, 671] width 5 height 14
click at [304, 621] on link "[TECHNICAL_ID] " at bounding box center [800, 636] width 1523 height 30
click at [45, 636] on font "" at bounding box center [42, 643] width 5 height 14
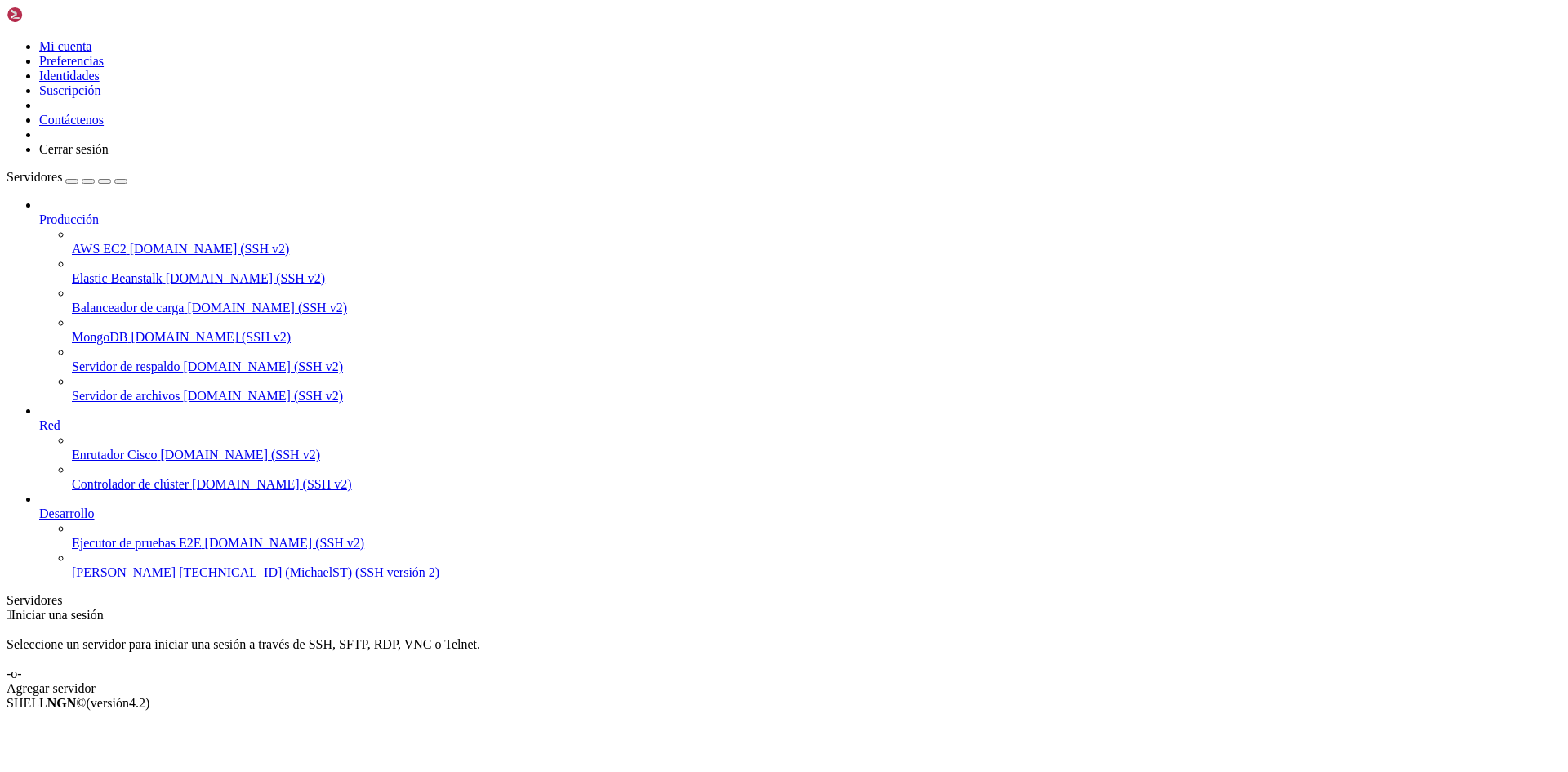
click at [179, 579] on font "[TECHNICAL_ID] (MichaelST) (SSH versión 2)" at bounding box center [309, 572] width 261 height 14
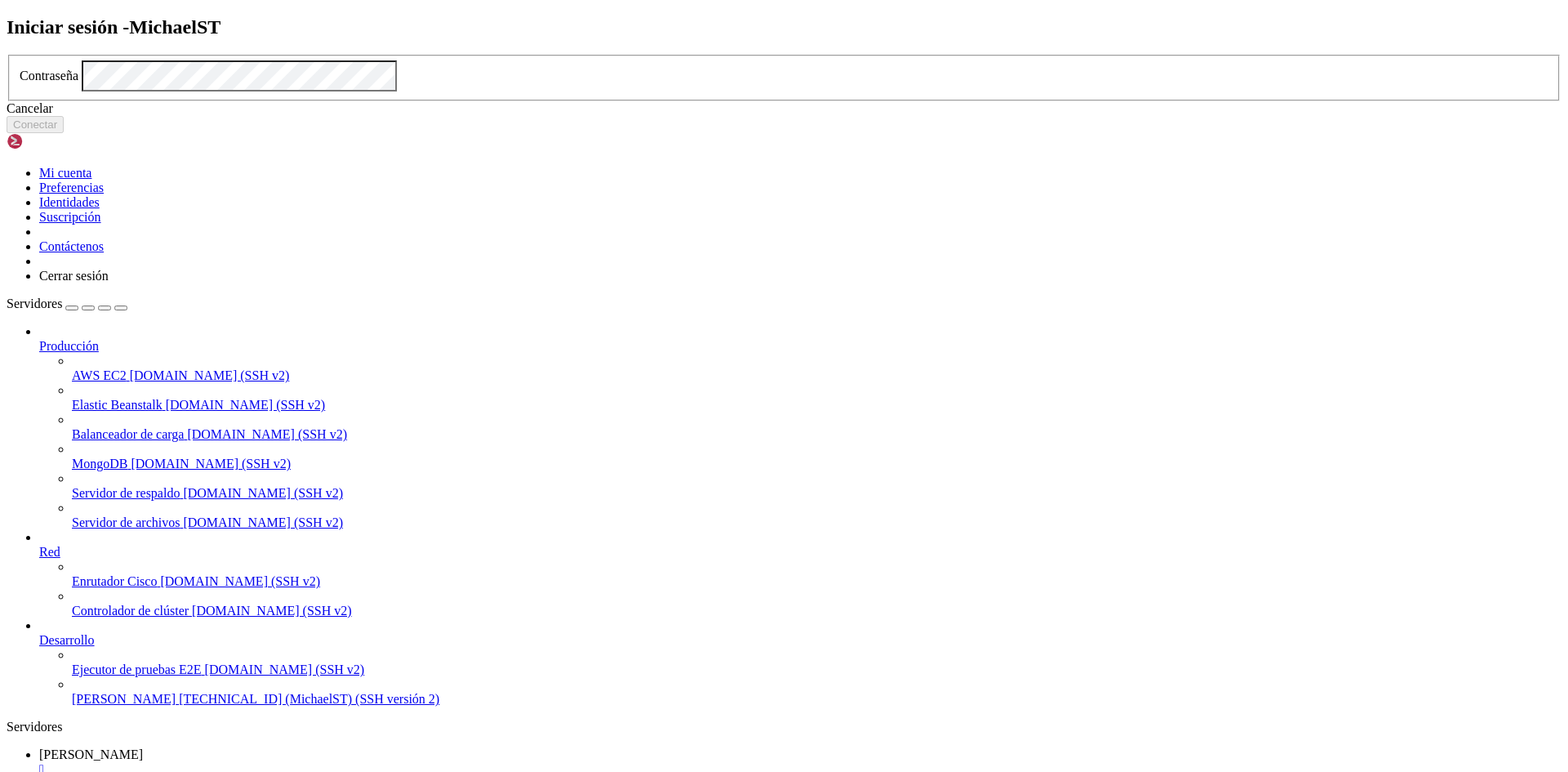
click at [53, 115] on font "Cancelar" at bounding box center [30, 108] width 46 height 14
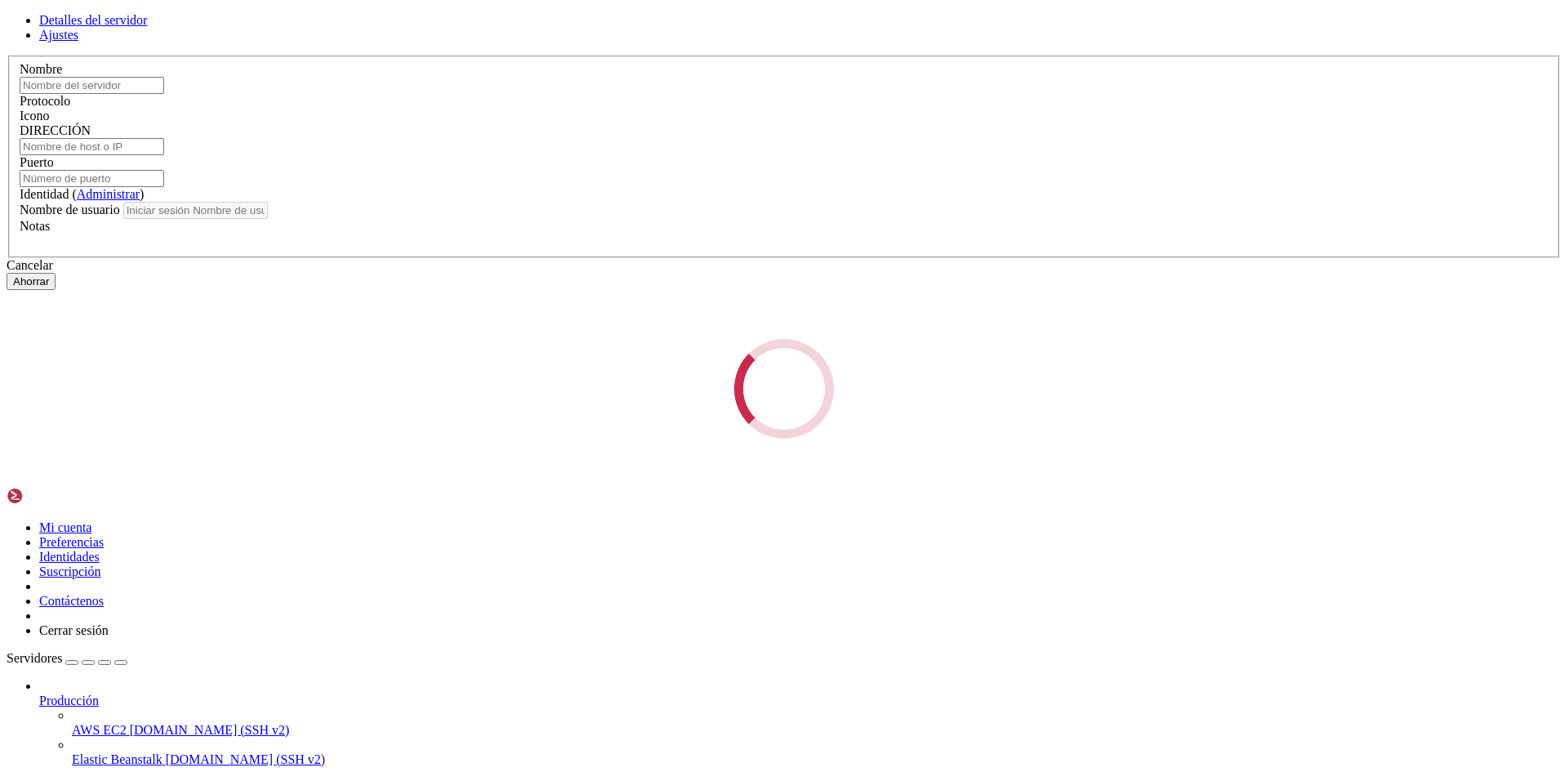
type input "MichaelST"
type input "[TECHNICAL_ID] (MichaelST)"
type input "22"
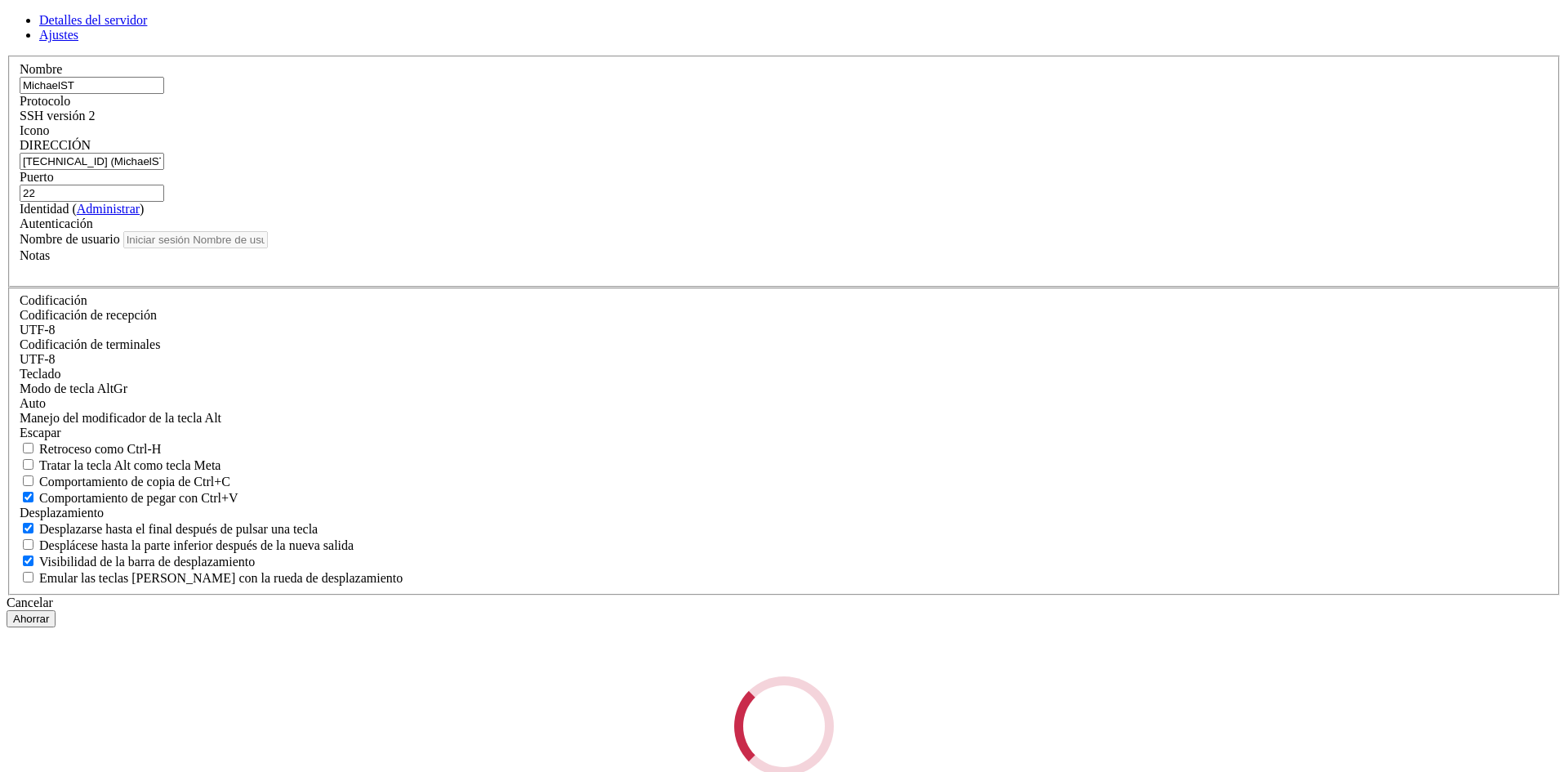
type input "MichaelST"
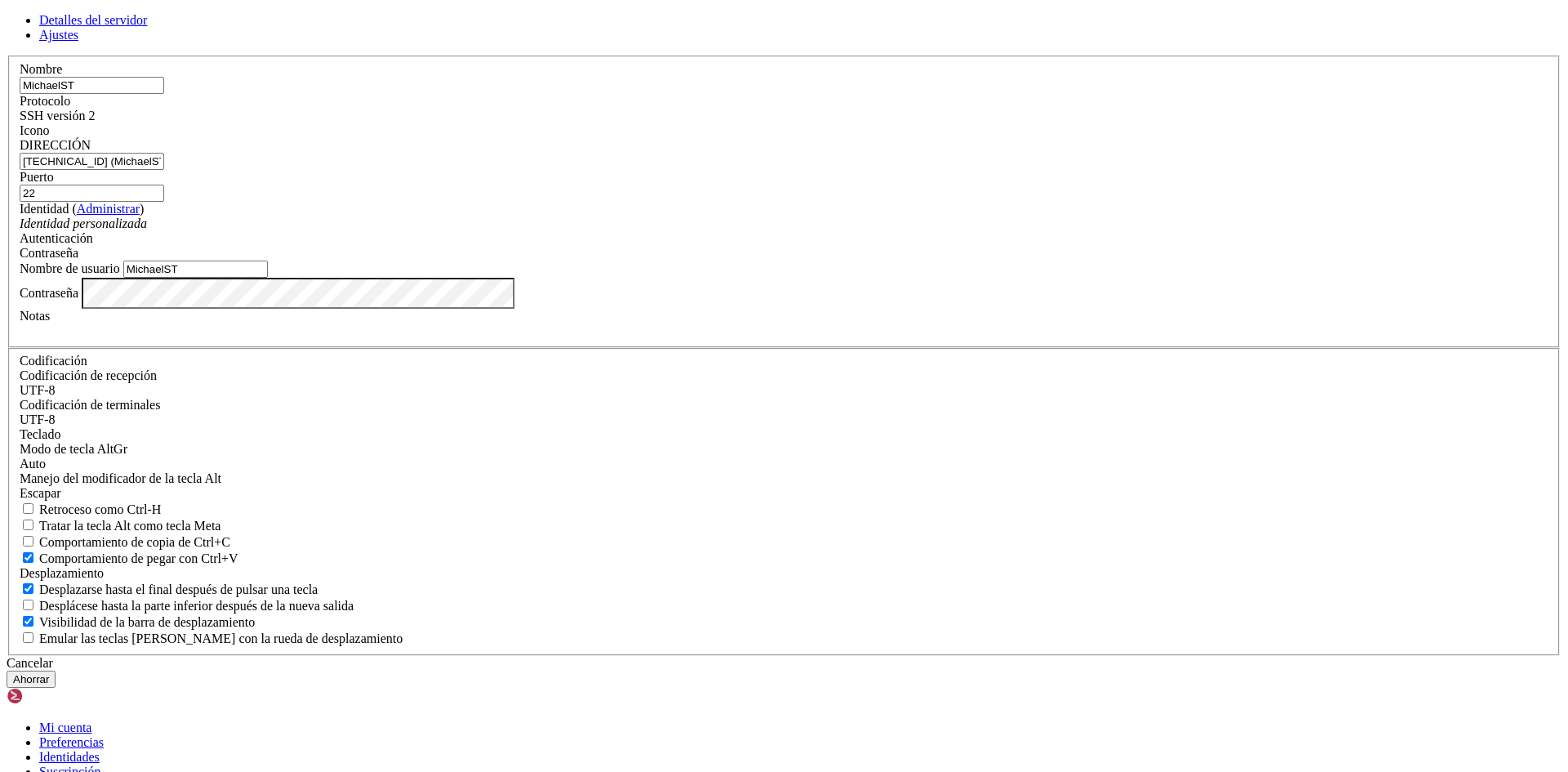
click at [95, 123] on span at bounding box center [95, 115] width 0 height 14
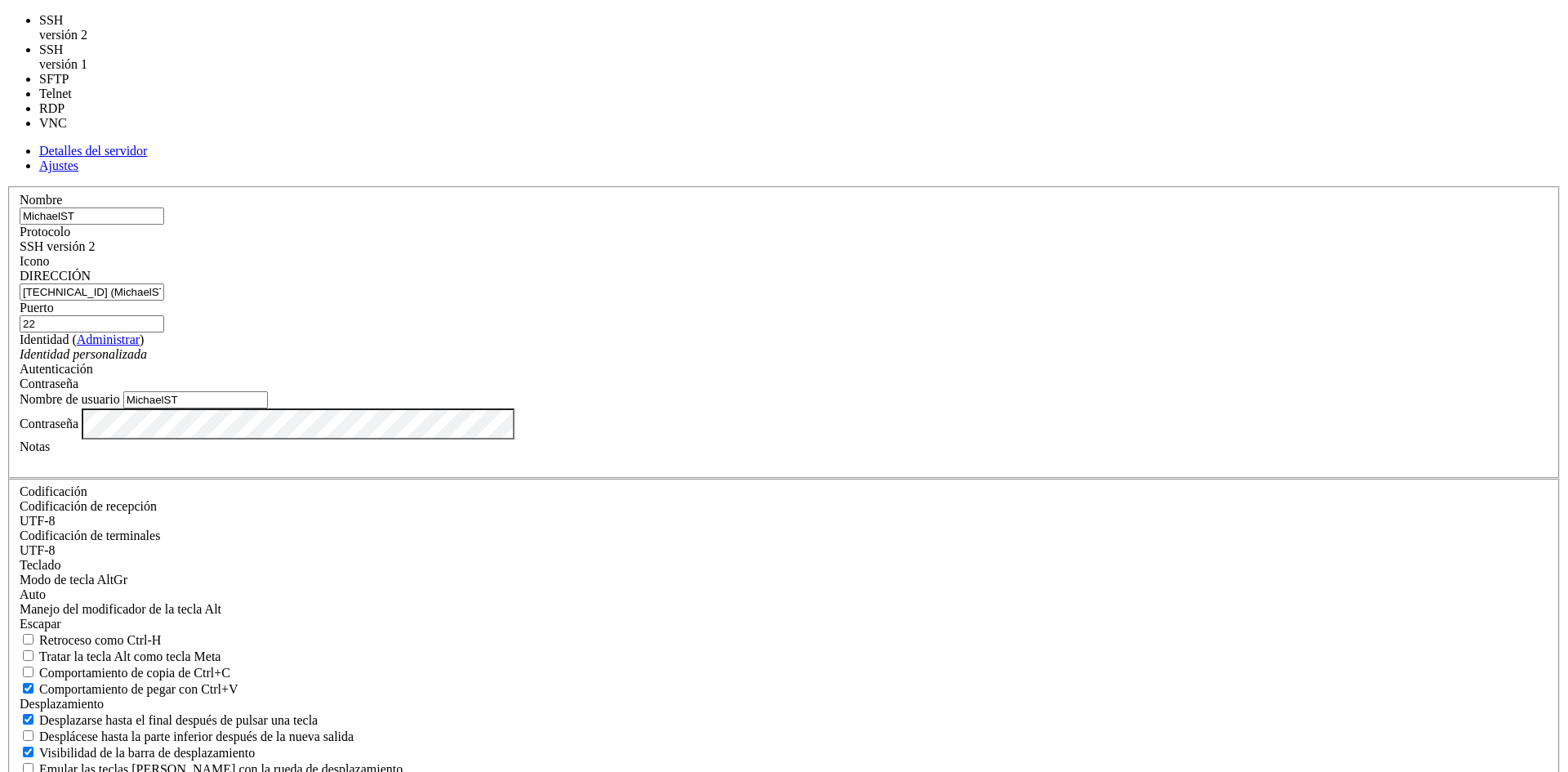
click at [95, 239] on span at bounding box center [95, 246] width 0 height 14
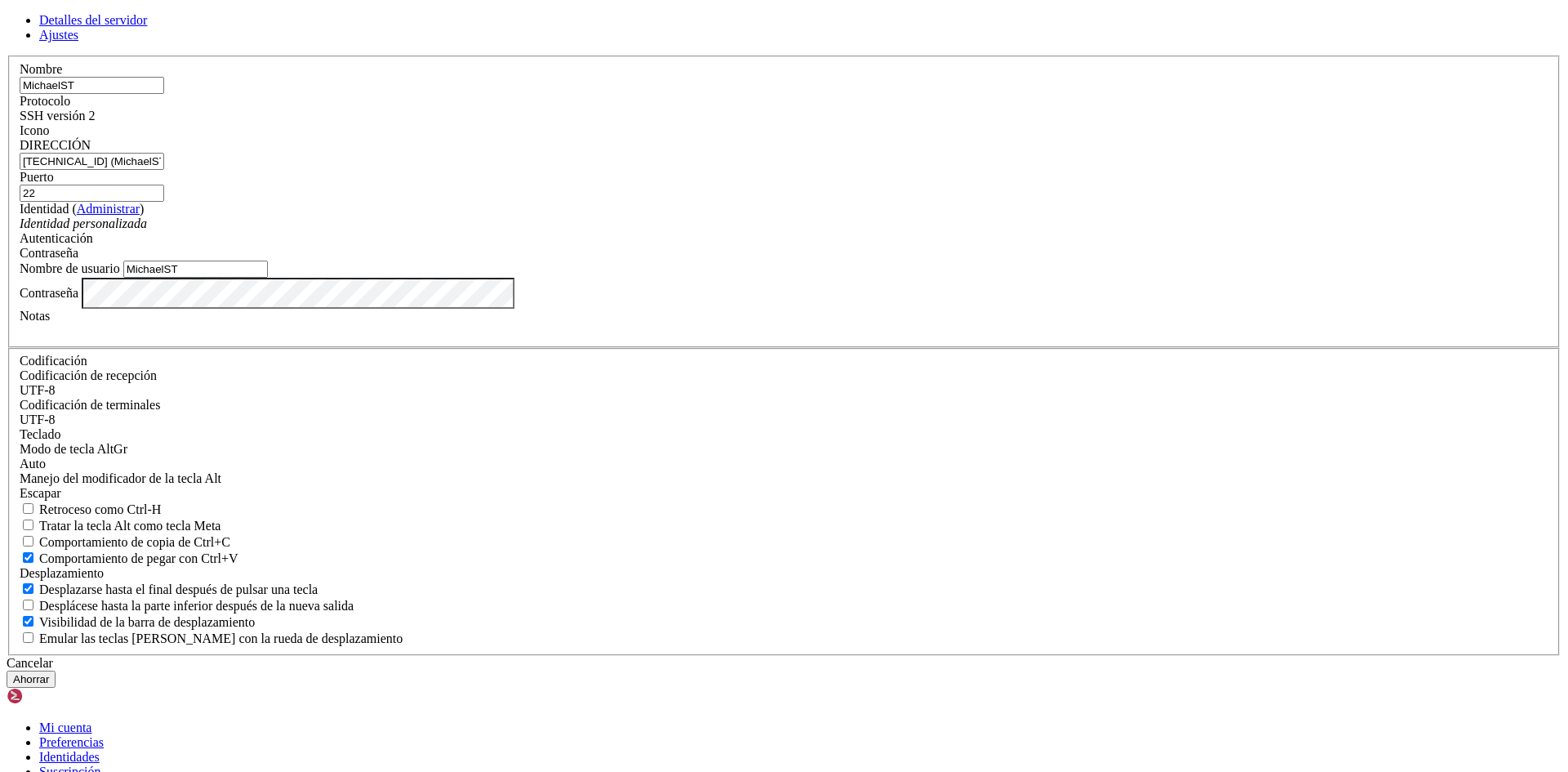
click at [49, 673] on font "Ahorrar" at bounding box center [31, 679] width 36 height 12
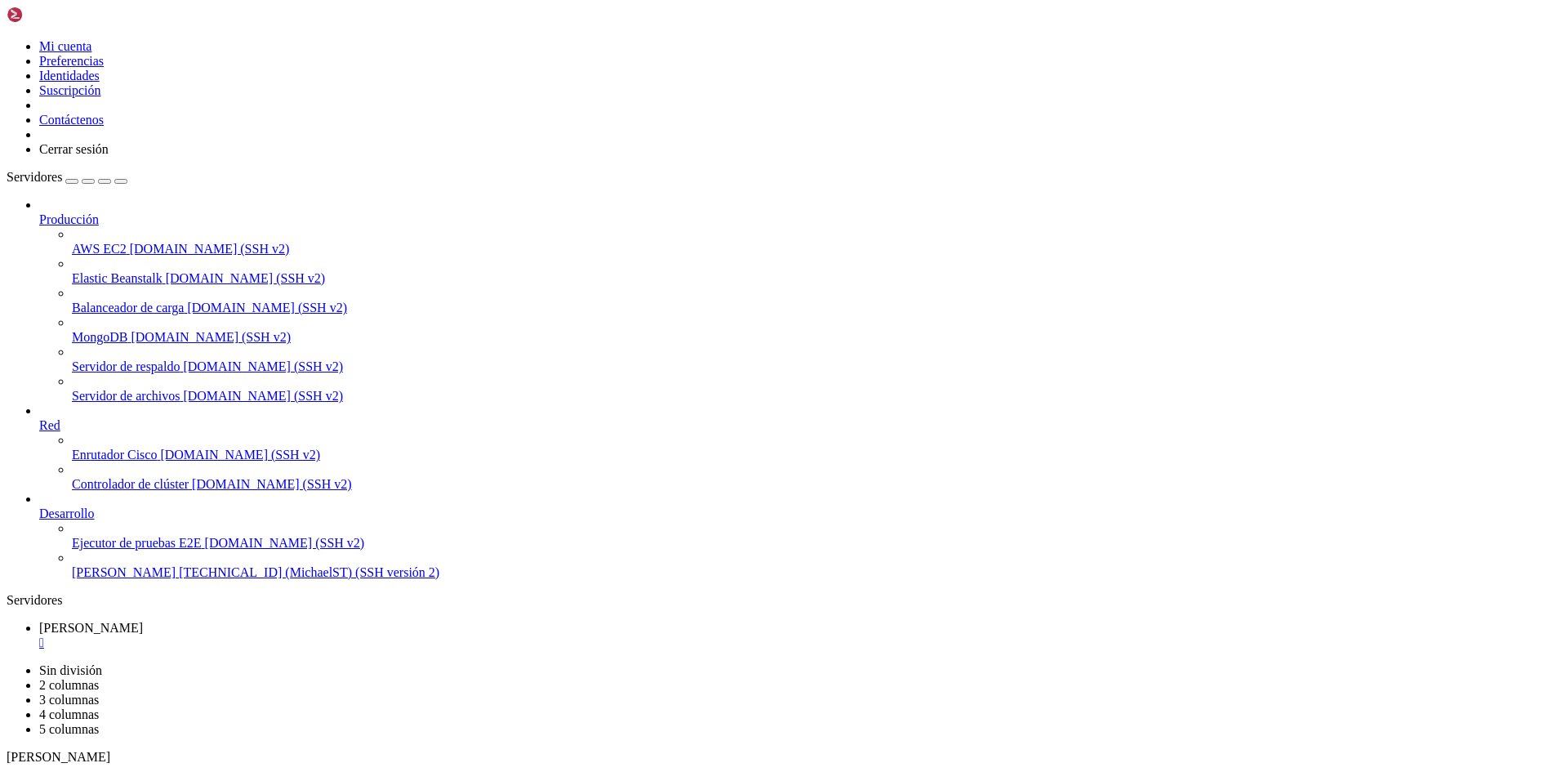
click at [179, 579] on font "[TECHNICAL_ID] (MichaelST) (SSH versión 2)" at bounding box center [309, 572] width 261 height 14
click at [45, 636] on font "" at bounding box center [42, 643] width 5 height 14
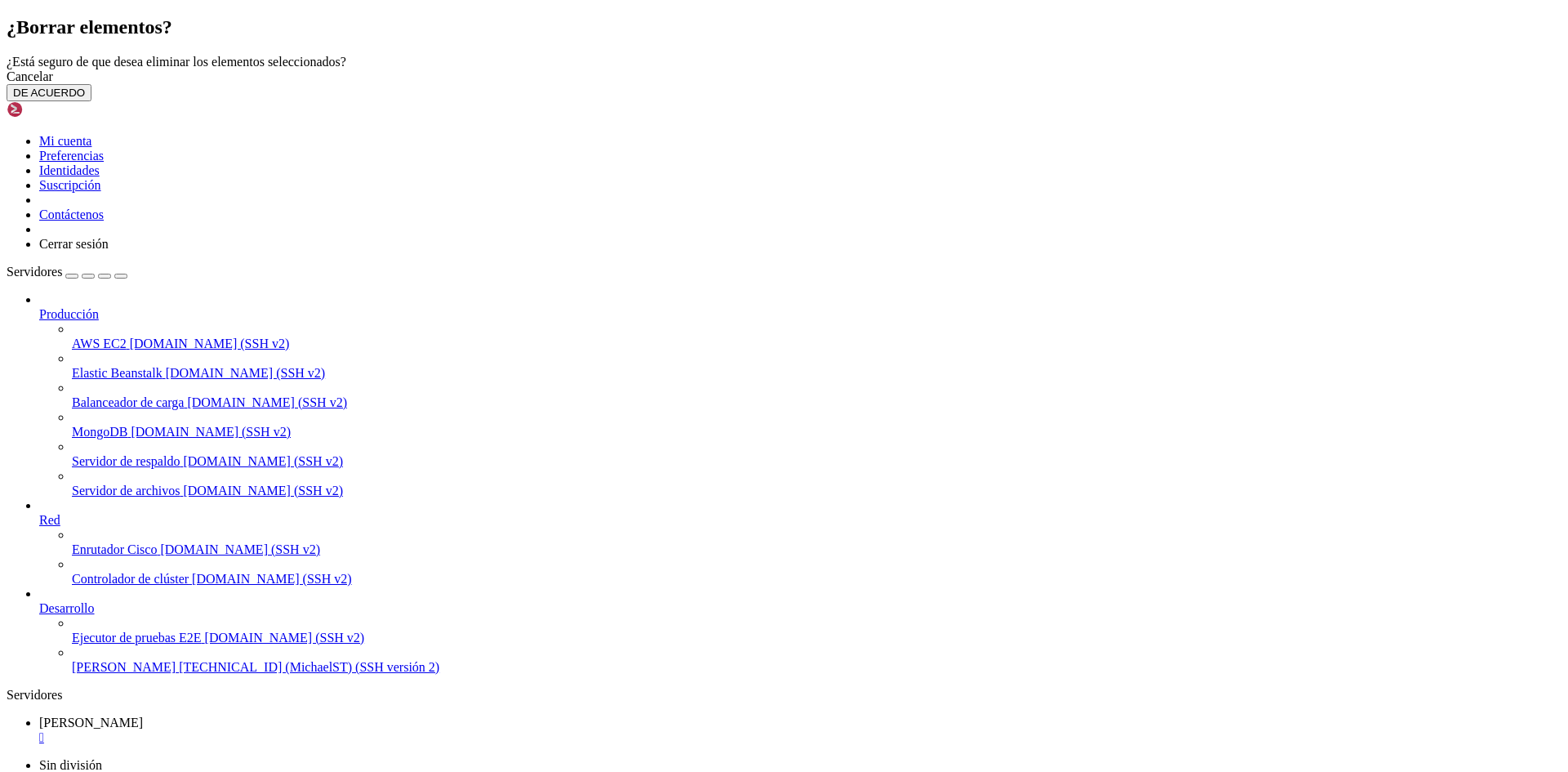
click at [92, 101] on button "DE ACUERDO" at bounding box center [49, 92] width 85 height 17
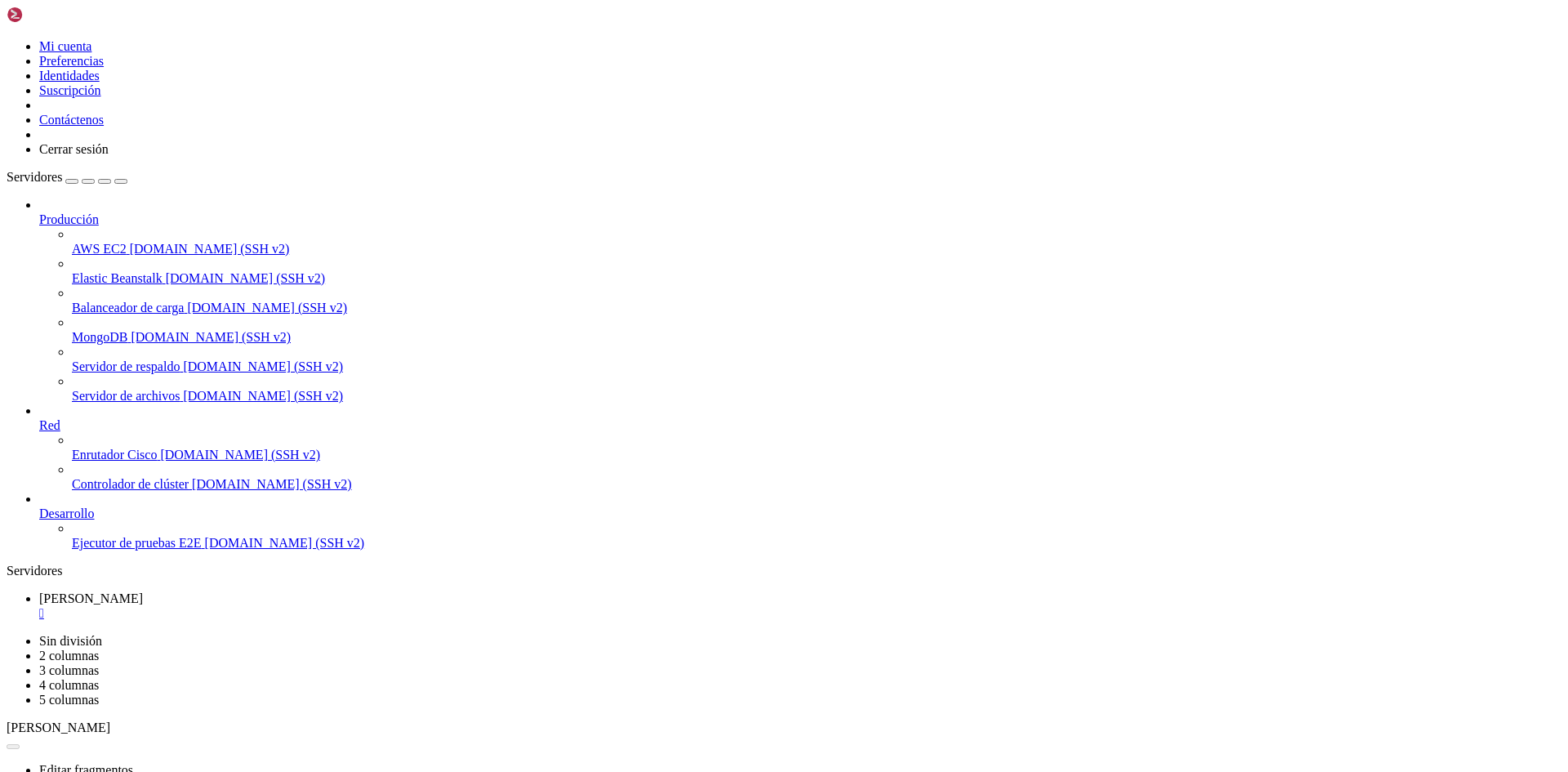
click at [45, 606] on font "" at bounding box center [42, 613] width 5 height 14
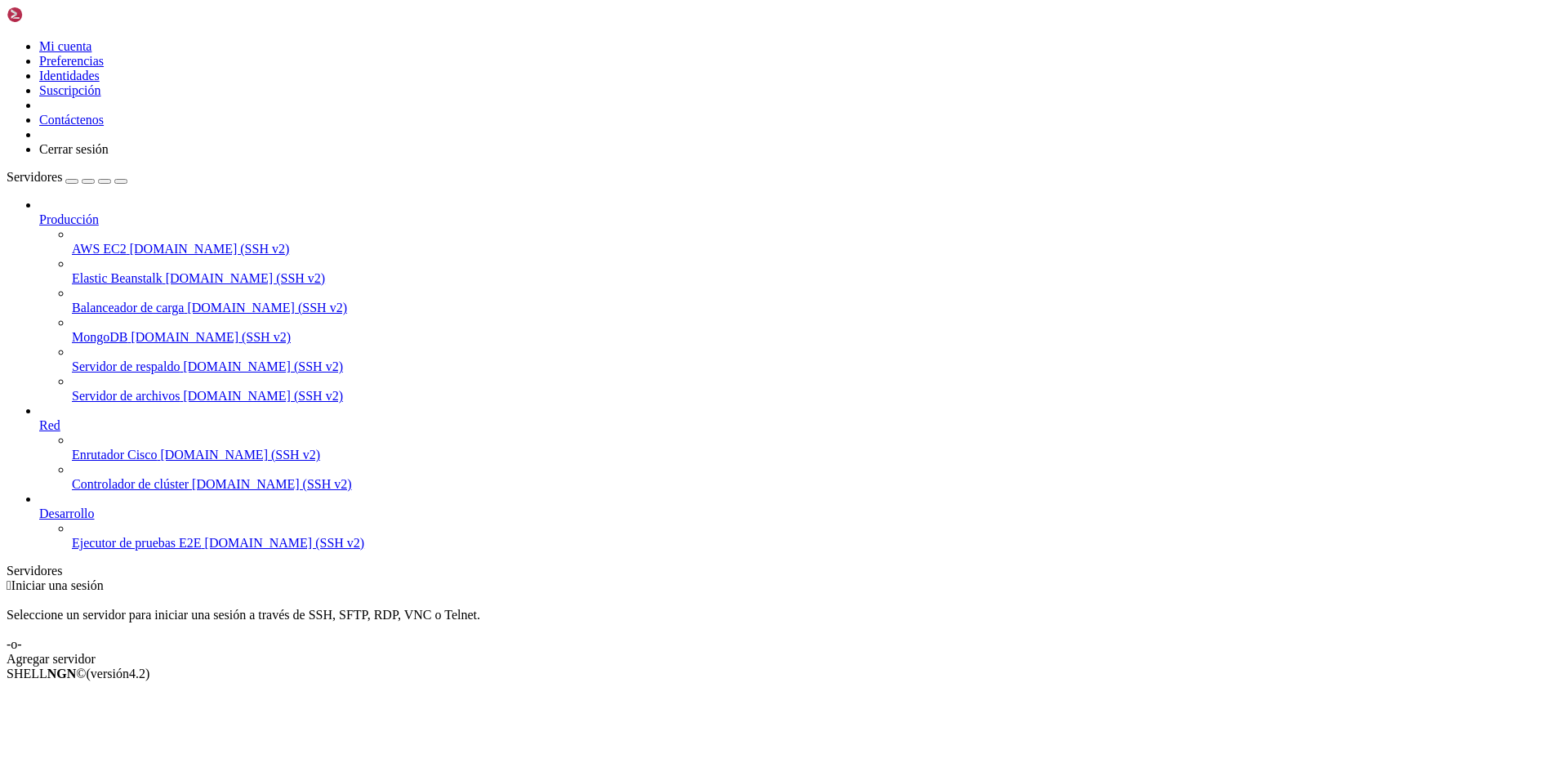
click at [96, 652] on font "Agregar servidor" at bounding box center [51, 659] width 89 height 14
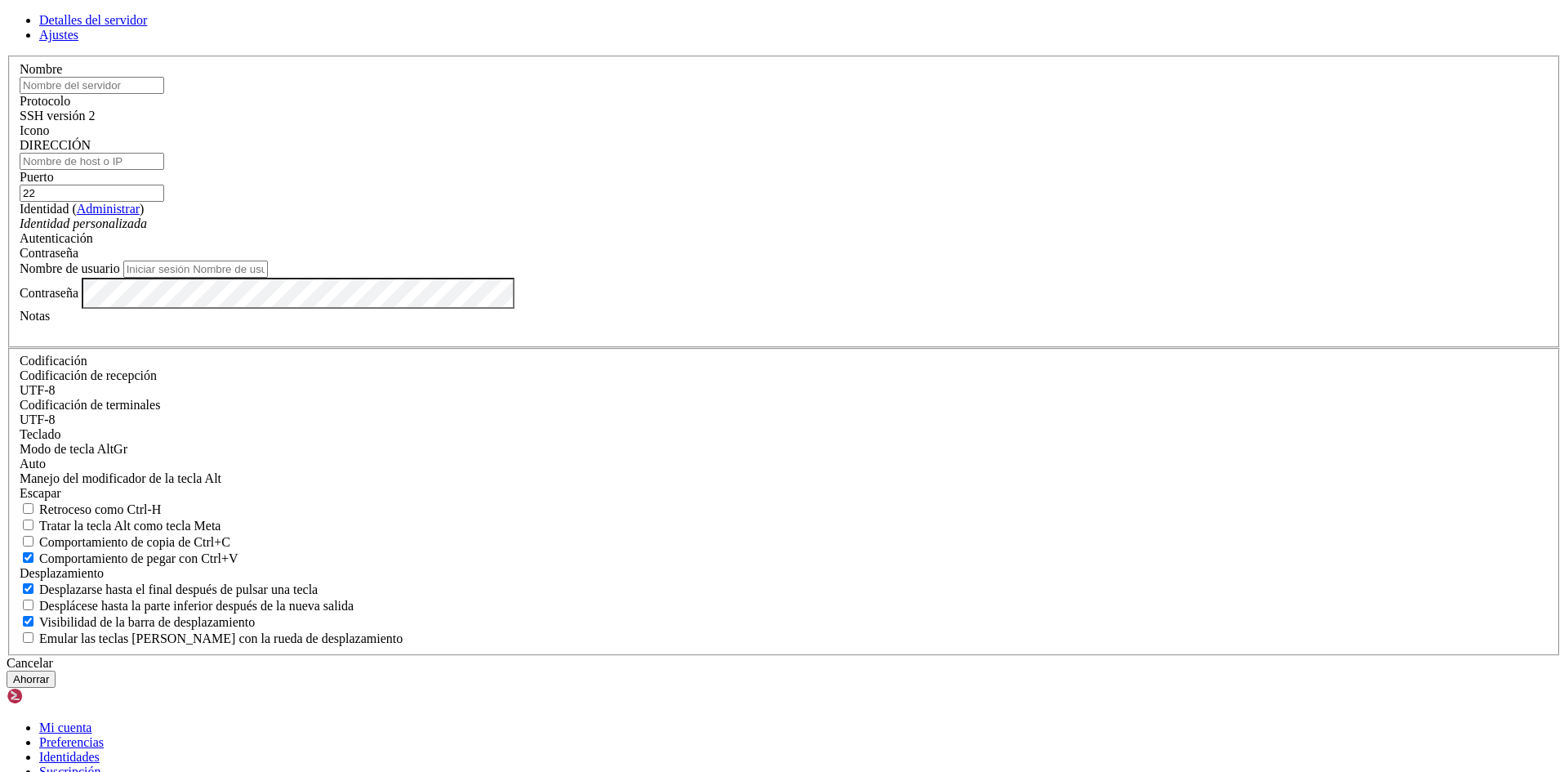
click at [164, 94] on input "text" at bounding box center [92, 85] width 144 height 17
type input "MichaelST"
click at [164, 170] on input "DIRECCIÓN" at bounding box center [92, 161] width 144 height 17
type input "[TECHNICAL_ID] (MichaelST)"
click at [268, 278] on input "Nombre de usuario" at bounding box center [195, 269] width 144 height 17
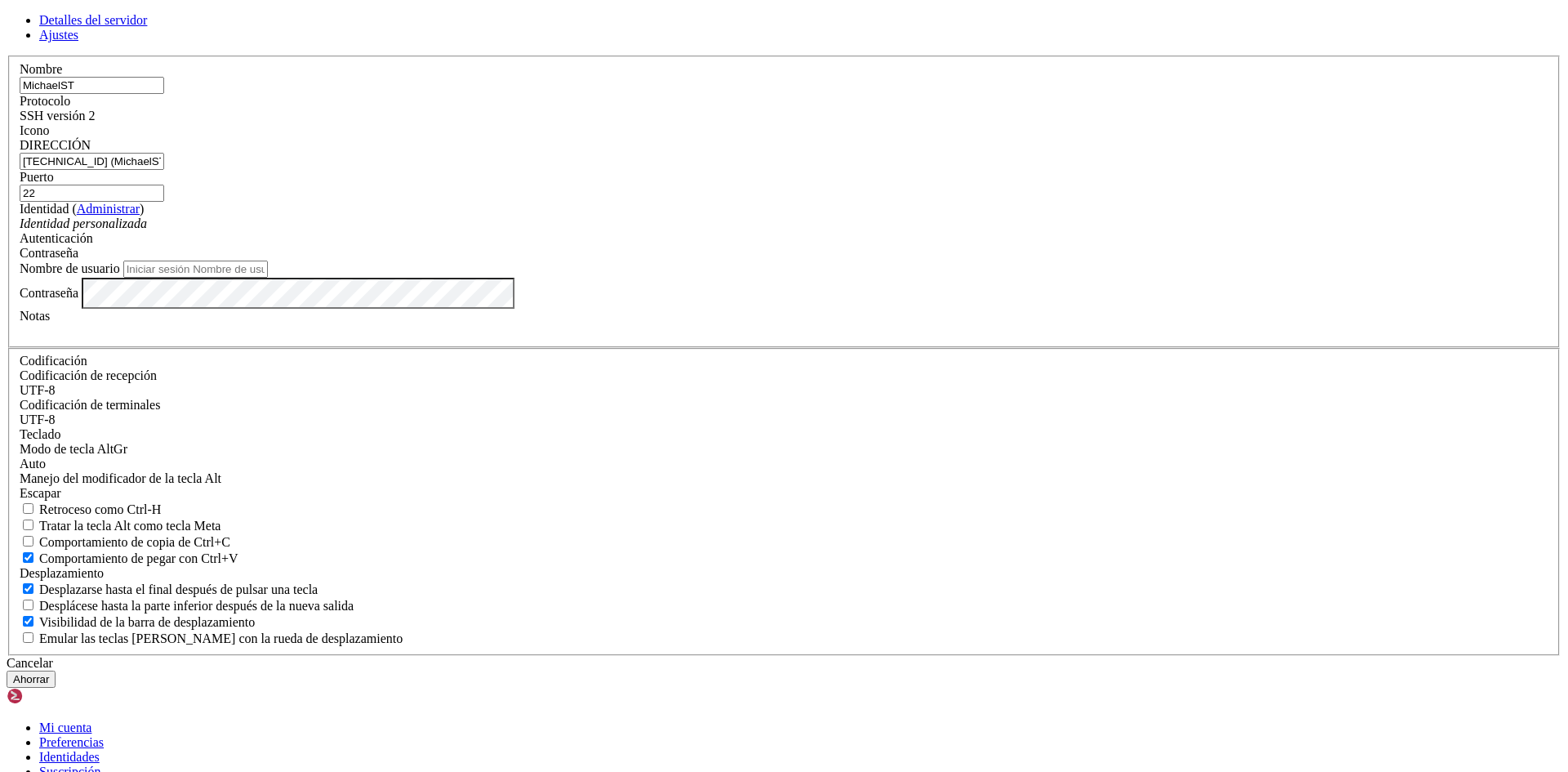
paste input "[TECHNICAL_ID] (MichaelST)"
click at [268, 278] on input "[TECHNICAL_ID] (MichaelST)" at bounding box center [195, 269] width 144 height 17
click at [268, 278] on input "MichaelST)" at bounding box center [195, 269] width 144 height 17
type input "MichaelST"
click at [55, 671] on button "Ahorrar" at bounding box center [31, 679] width 49 height 17
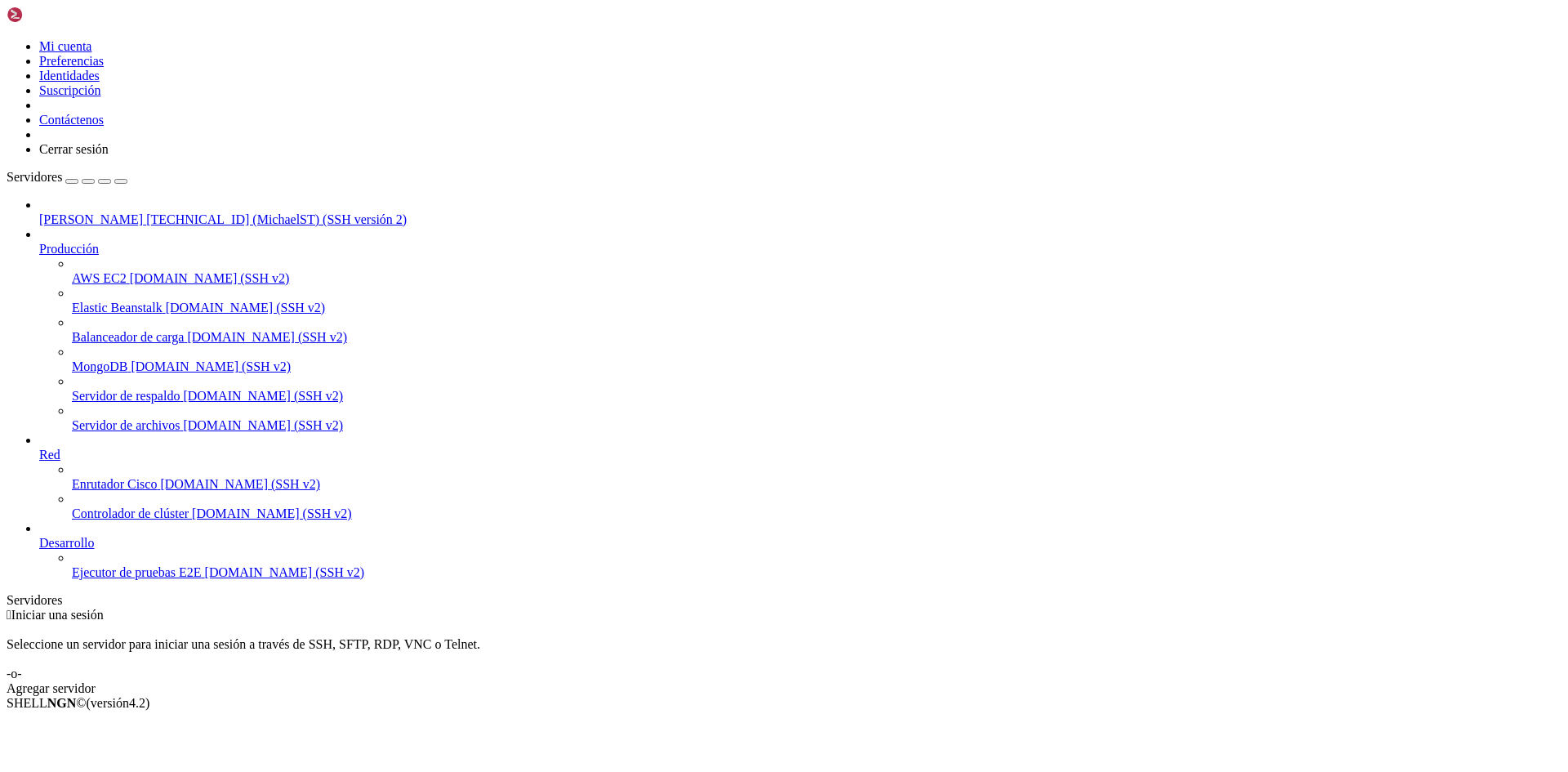
click at [84, 213] on font "[PERSON_NAME]" at bounding box center [92, 219] width 104 height 14
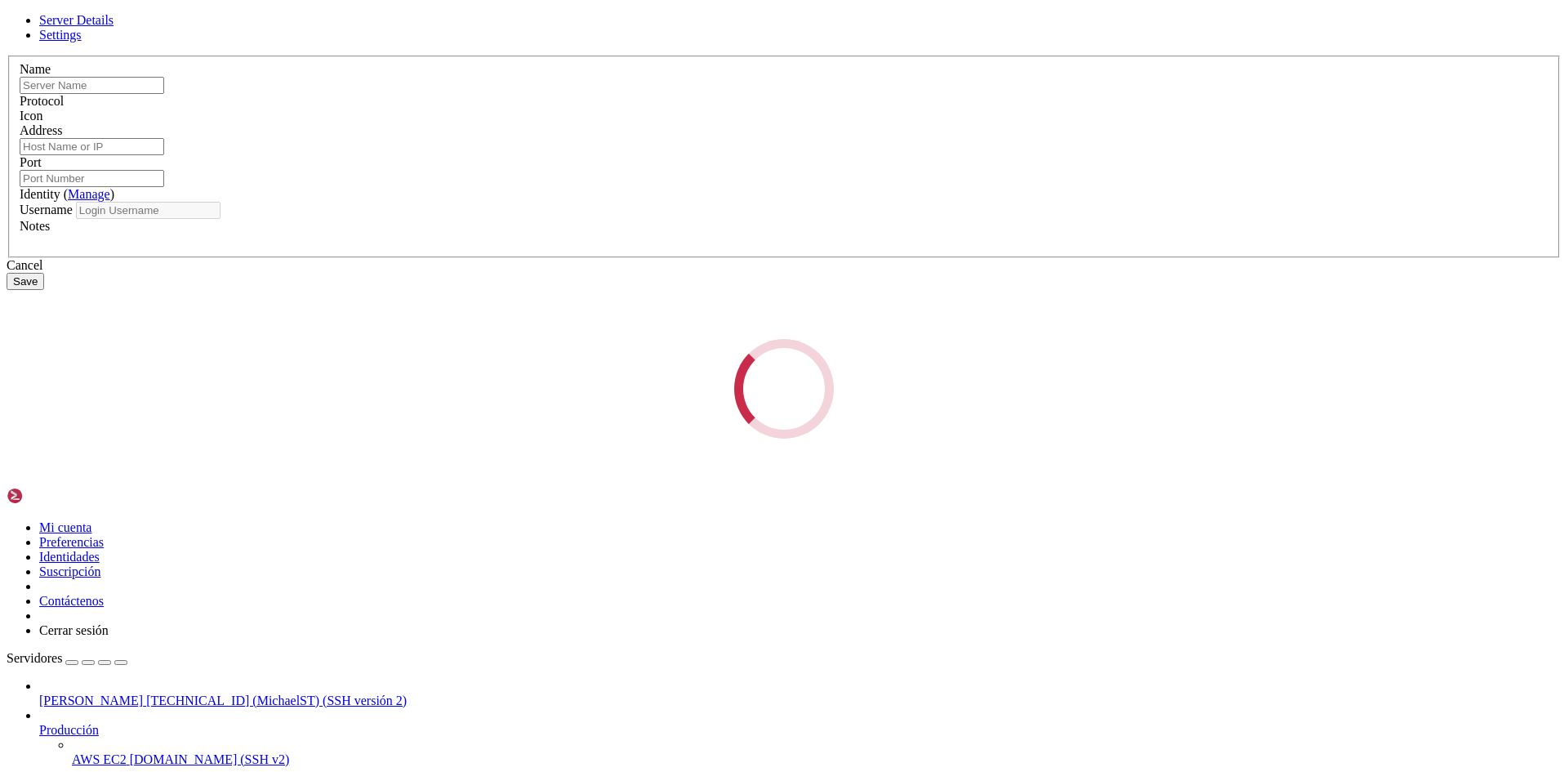
type input "MichaelST"
type input "[TECHNICAL_ID] (MichaelST)"
type input "22"
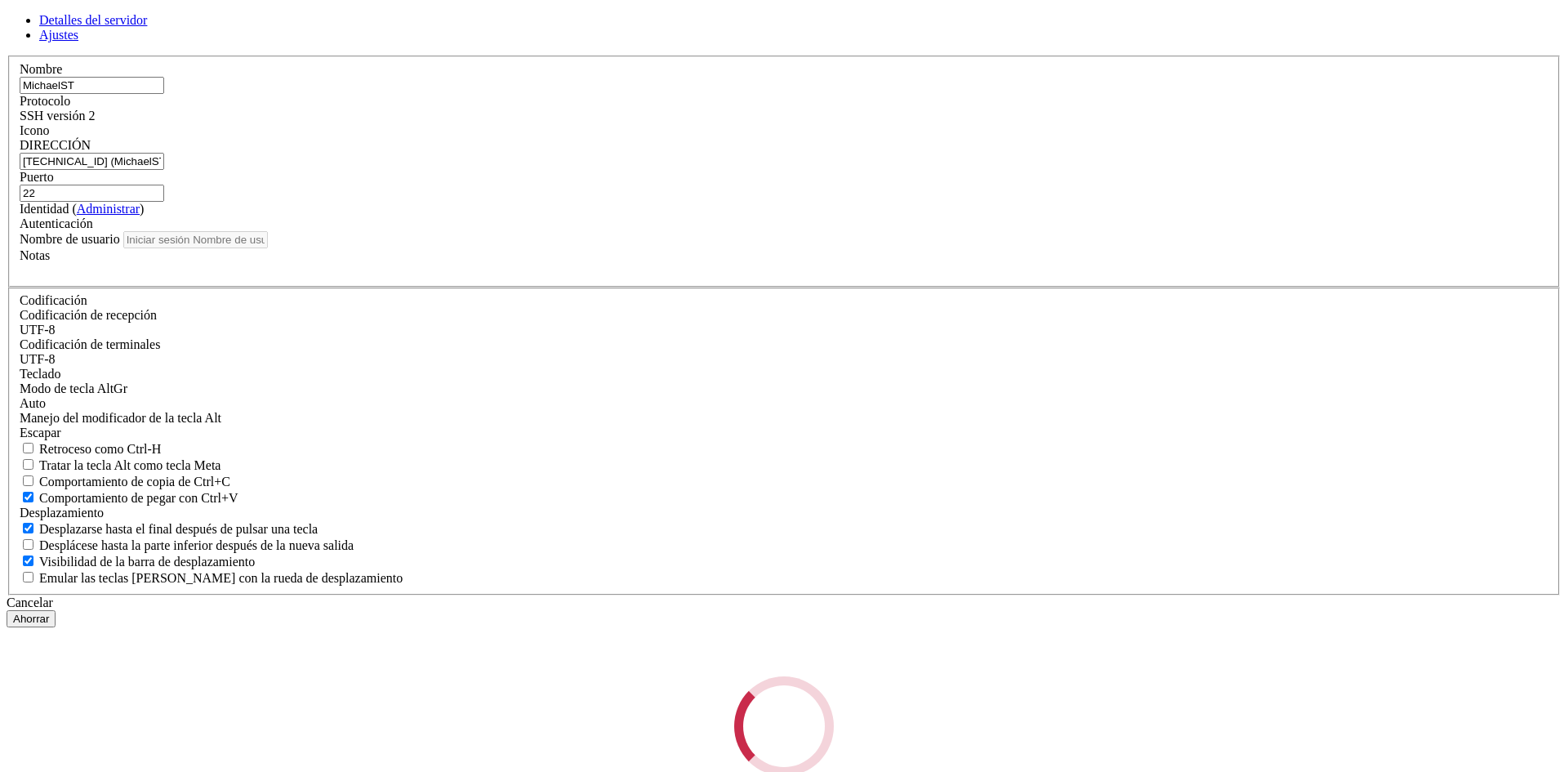
type input "MichaelST"
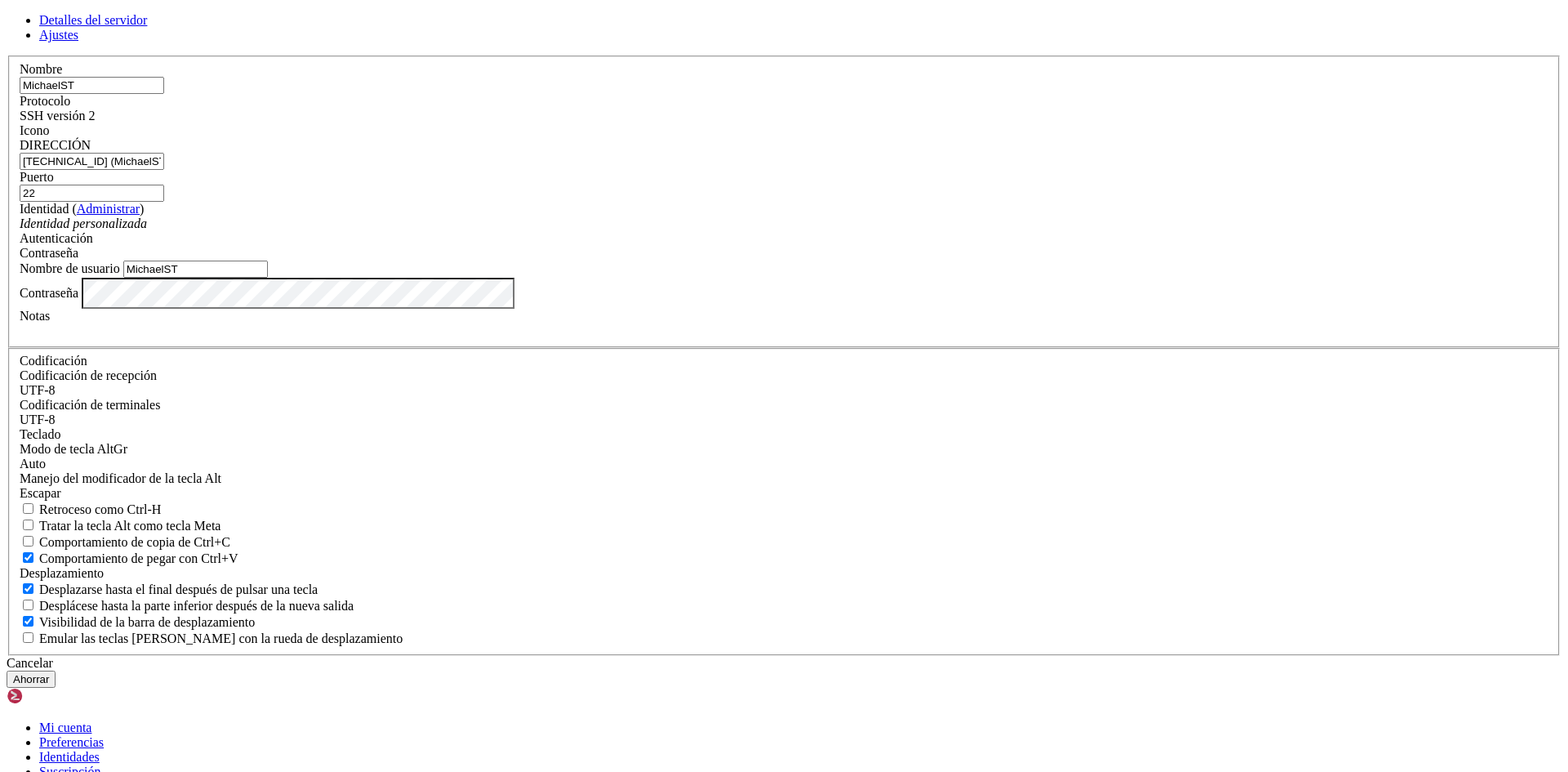
click at [164, 94] on input "MichaelST" at bounding box center [92, 85] width 144 height 17
paste input "text"
click at [164, 94] on input "text" at bounding box center [92, 85] width 144 height 17
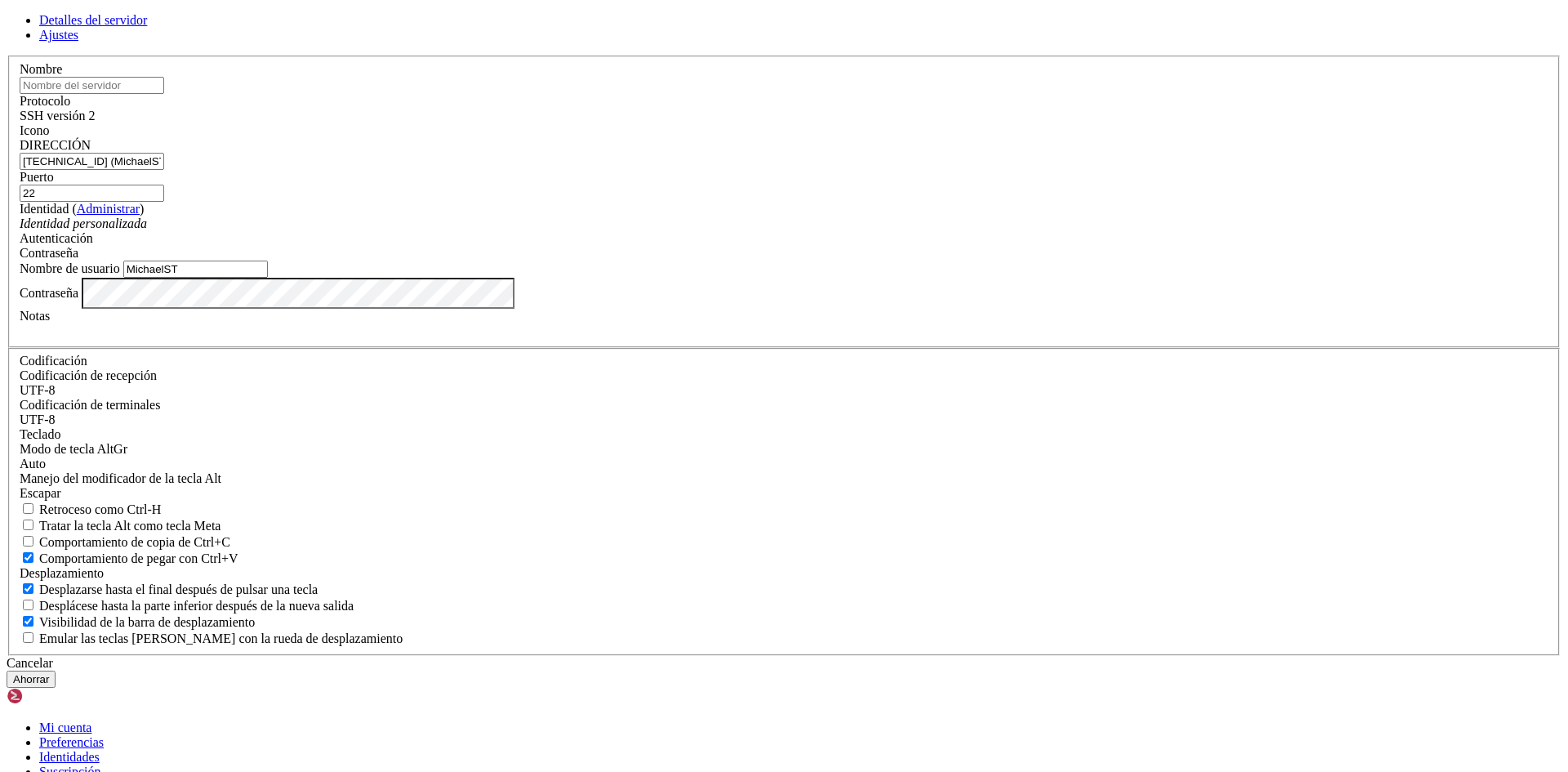
paste input "text"
click at [164, 94] on input "text" at bounding box center [92, 85] width 144 height 17
click at [68, 216] on font "Identidad" at bounding box center [44, 209] width 49 height 14
drag, startPoint x: 712, startPoint y: 296, endPoint x: 524, endPoint y: 296, distance: 188.0
click at [524, 296] on div "Detalles del servidor Ajustes Nombre Protocolo SSH versión 2 Icono" at bounding box center [784, 351] width 1555 height 675
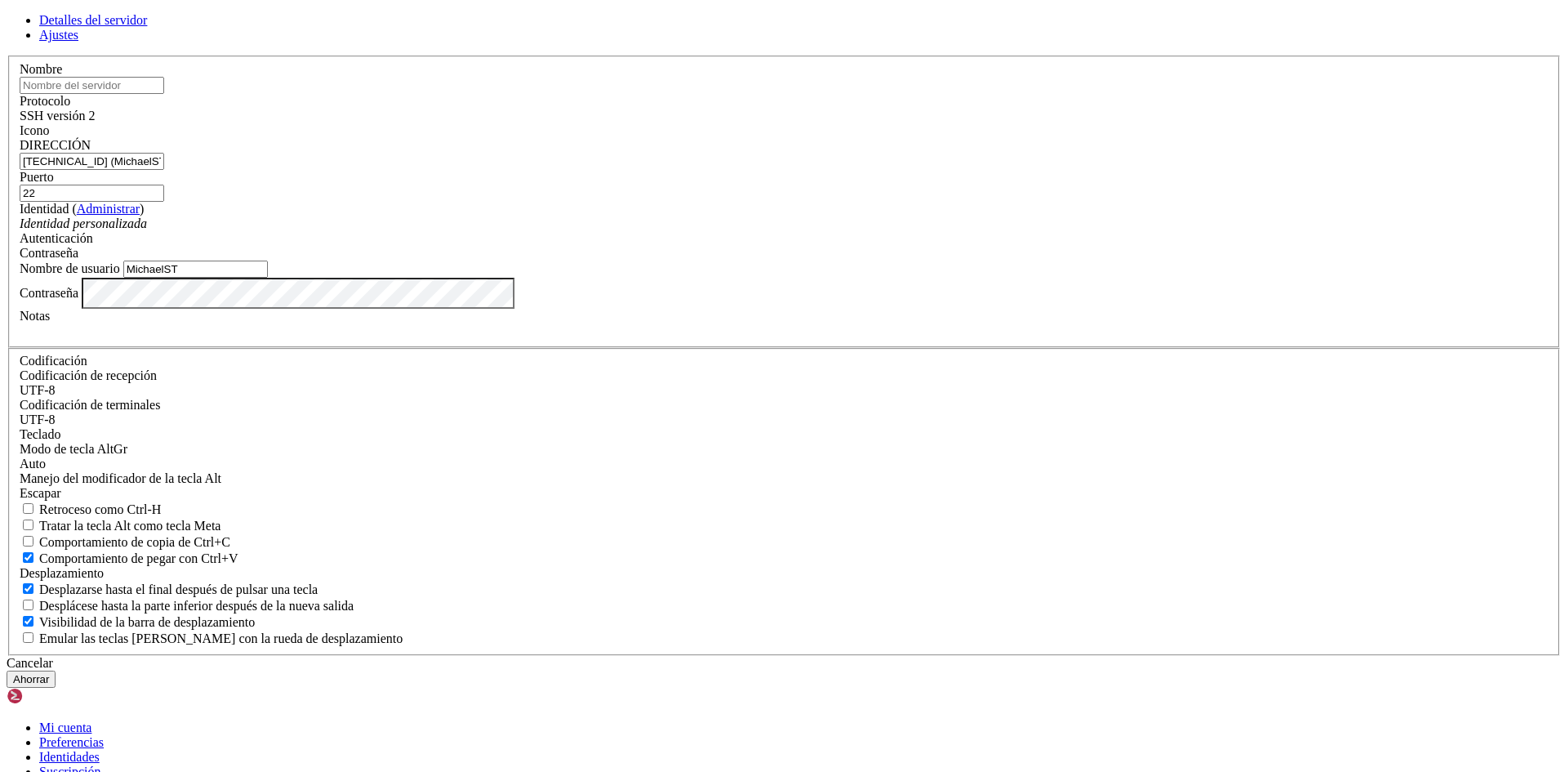
click at [164, 94] on input "text" at bounding box center [92, 85] width 144 height 17
paste input "[TECHNICAL_ID] (MichaelST)"
type input "[TECHNICAL_ID] (MichaelST)"
click at [268, 278] on input "MichaelST" at bounding box center [195, 269] width 144 height 17
click at [49, 673] on font "Ahorrar" at bounding box center [31, 679] width 36 height 12
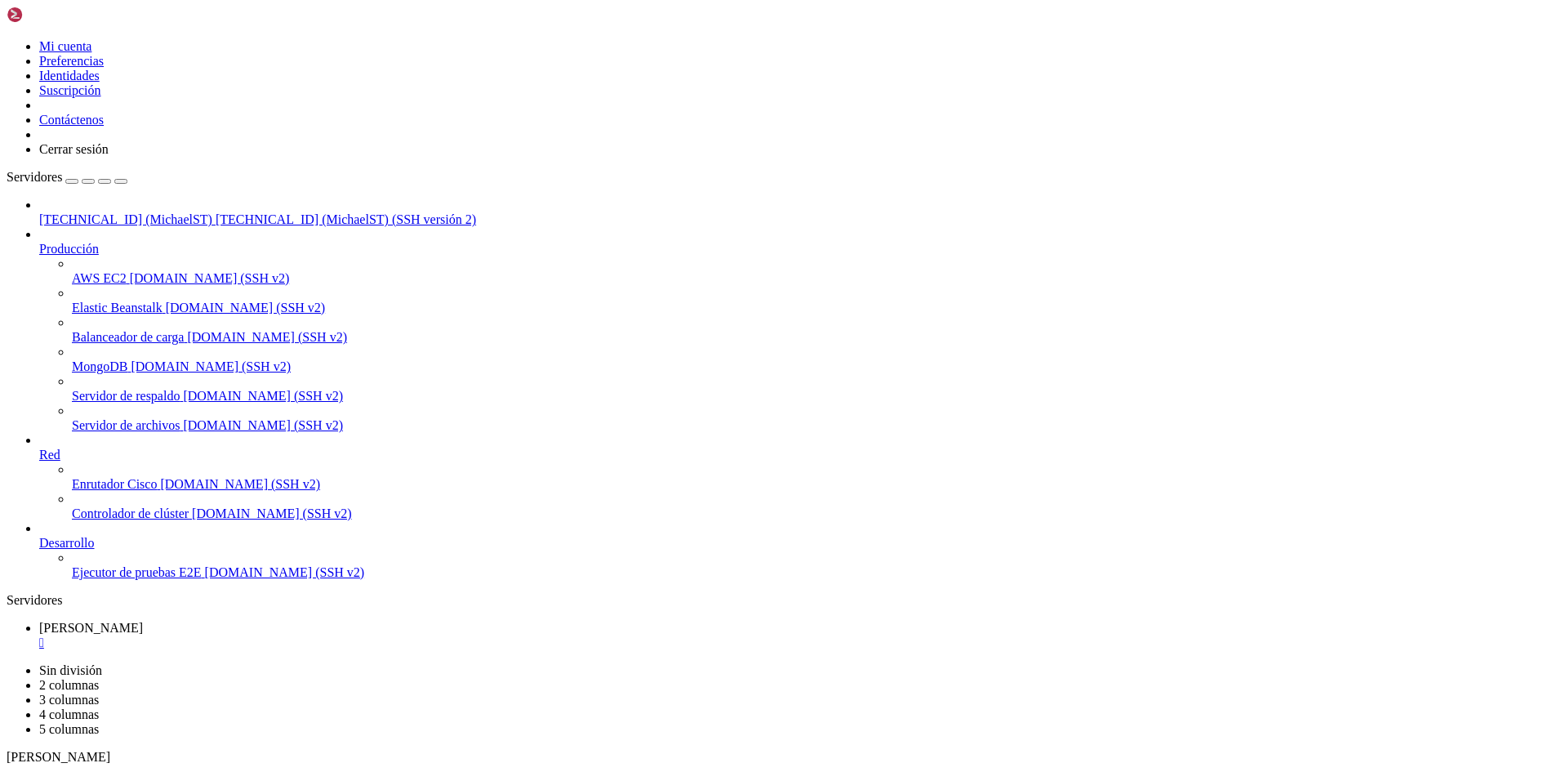
click at [45, 636] on font "" at bounding box center [42, 643] width 5 height 14
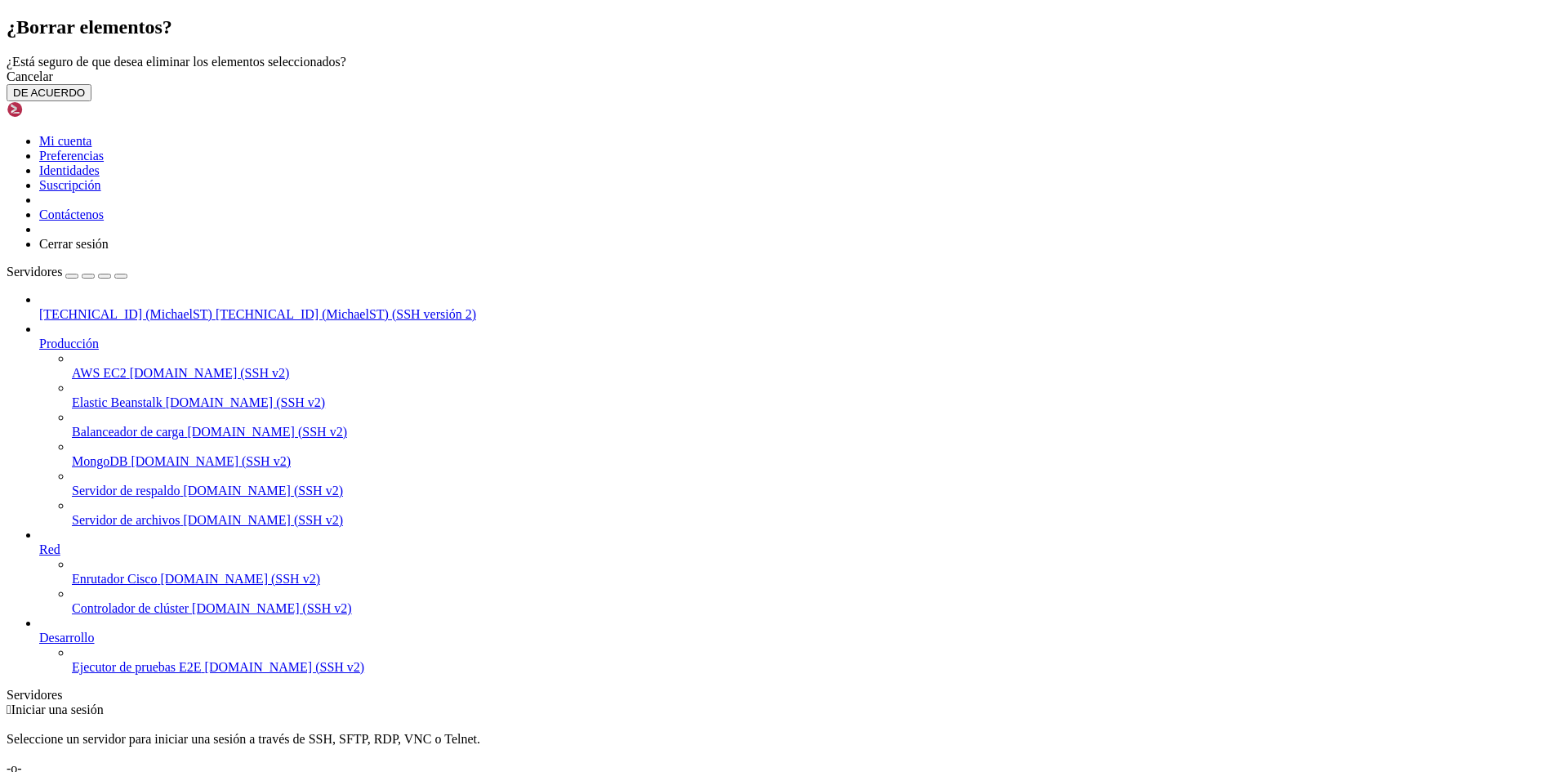
click at [92, 101] on button "DE ACUERDO" at bounding box center [49, 92] width 85 height 17
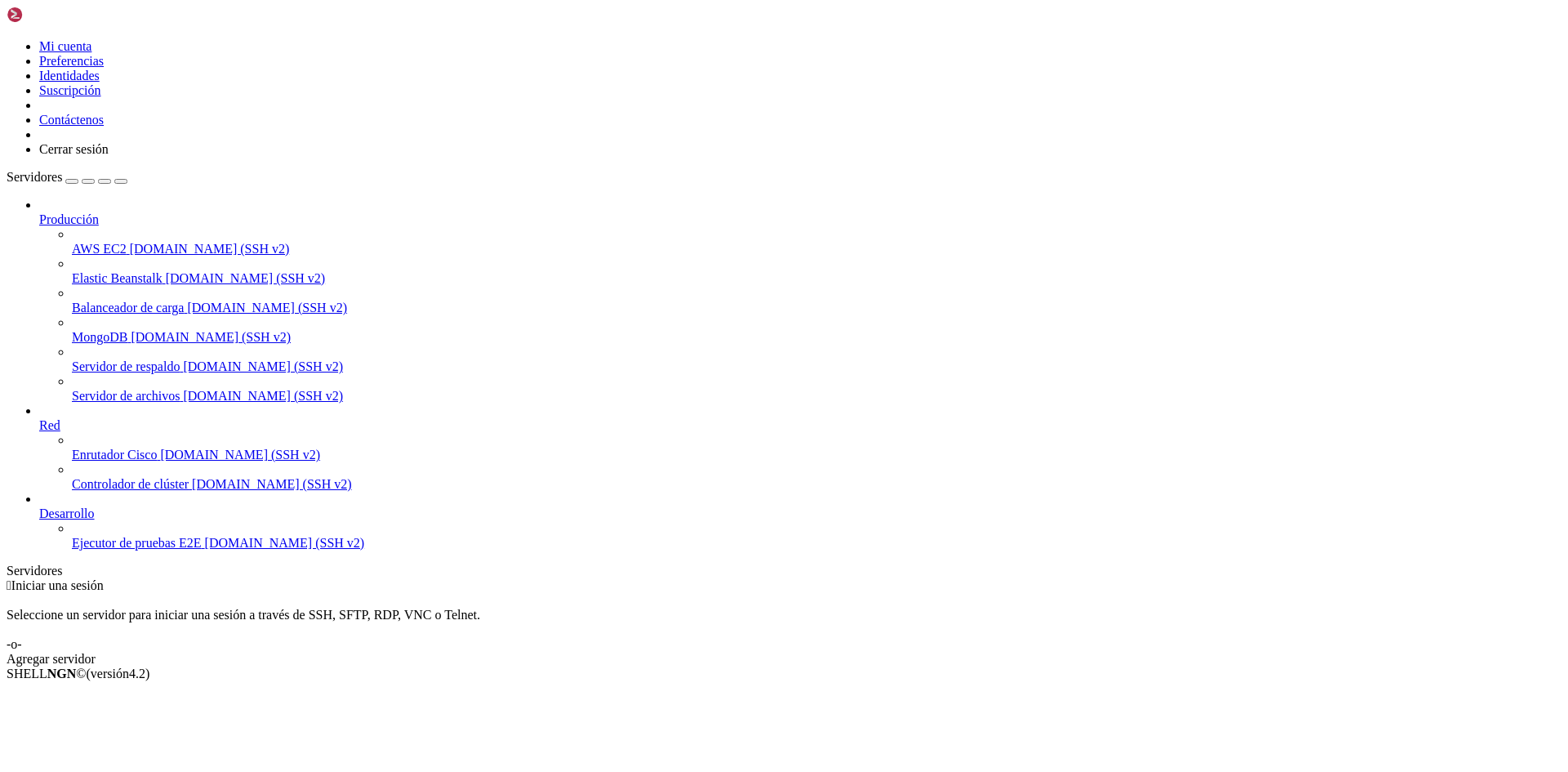
click at [96, 652] on font "Agregar servidor" at bounding box center [51, 659] width 89 height 14
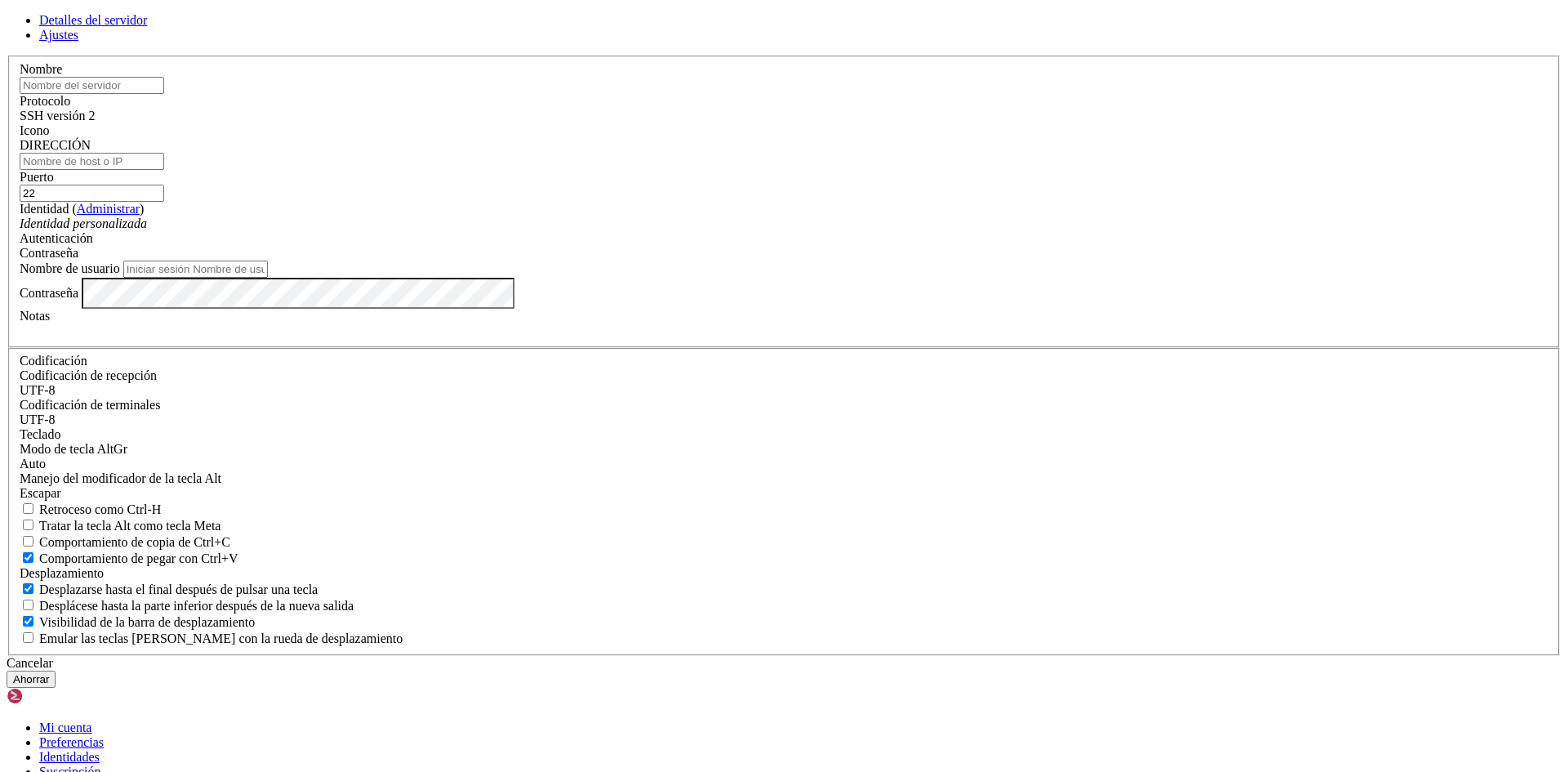
click at [164, 94] on input "text" at bounding box center [92, 85] width 144 height 17
type input "MichaelST"
click at [164, 170] on input "DIRECCIÓN" at bounding box center [92, 161] width 144 height 17
drag, startPoint x: 761, startPoint y: 301, endPoint x: 639, endPoint y: 299, distance: 122.0
click at [164, 170] on input "[TECHNICAL_ID] (MichaelST)" at bounding box center [92, 161] width 144 height 17
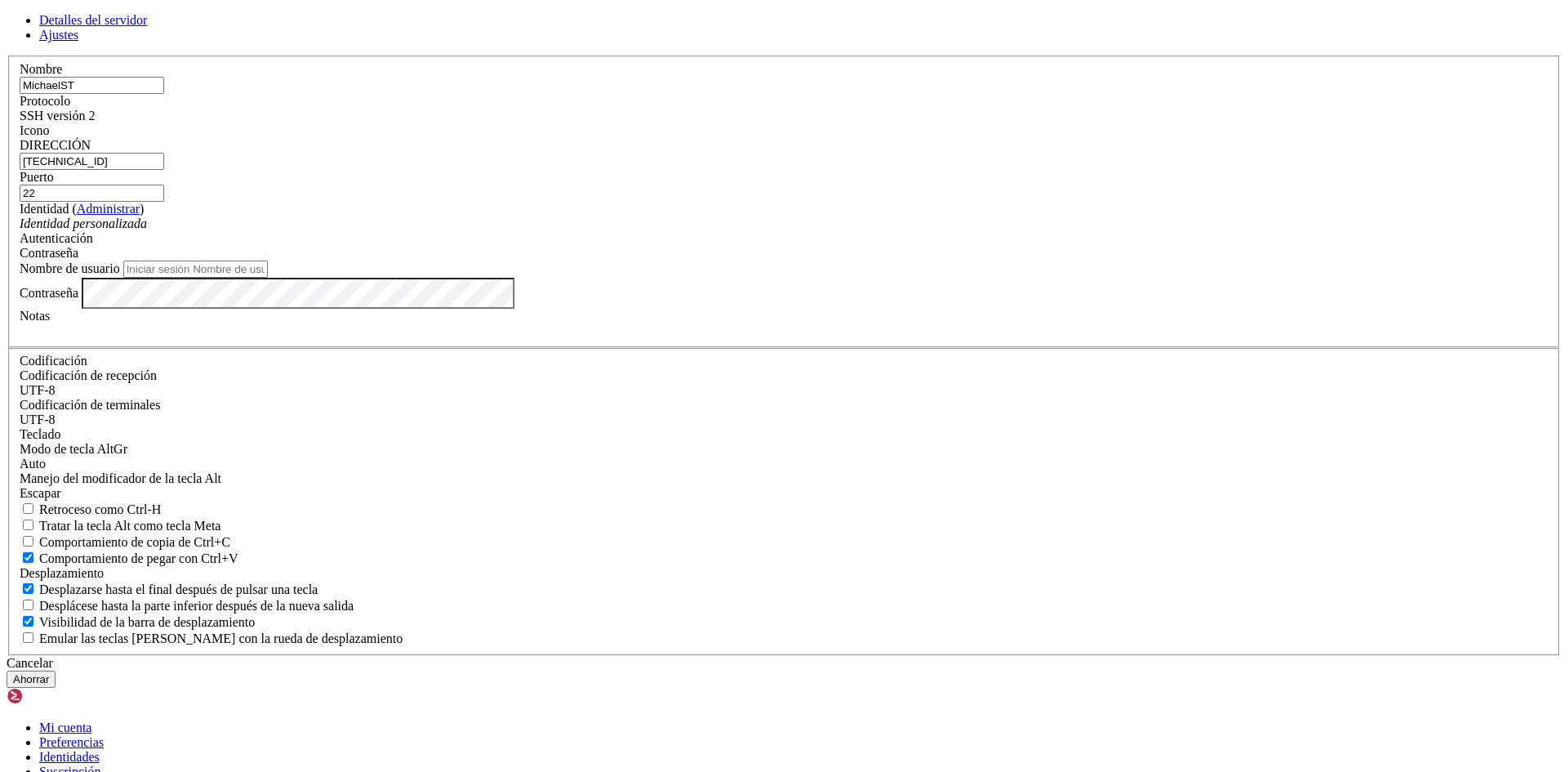
type input "[TECHNICAL_ID]"
click at [268, 278] on input "Nombre de usuario" at bounding box center [195, 269] width 144 height 17
paste input "MichaelUser"
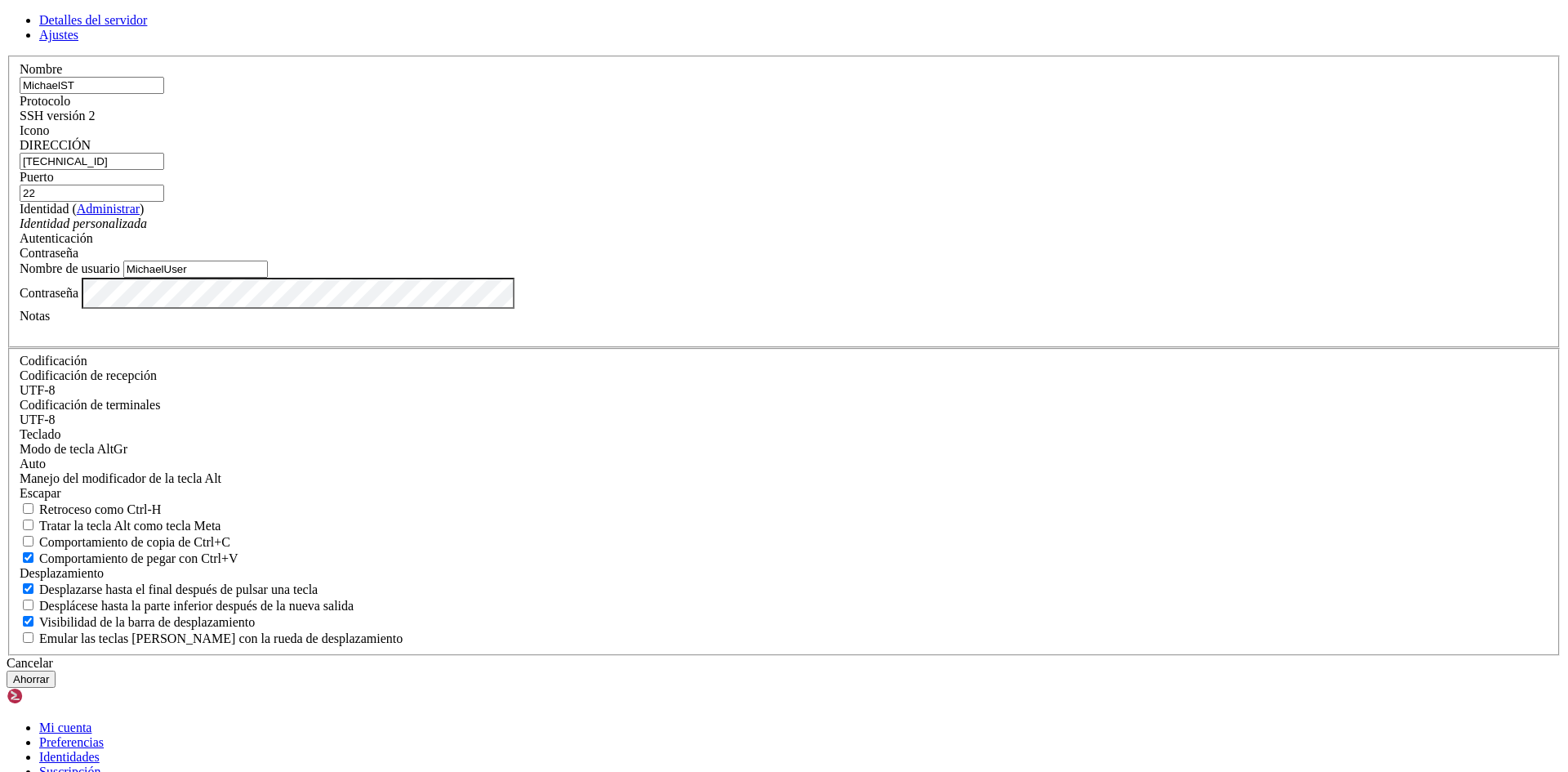
type input "MichaelUser"
click at [55, 671] on button "Ahorrar" at bounding box center [31, 679] width 49 height 17
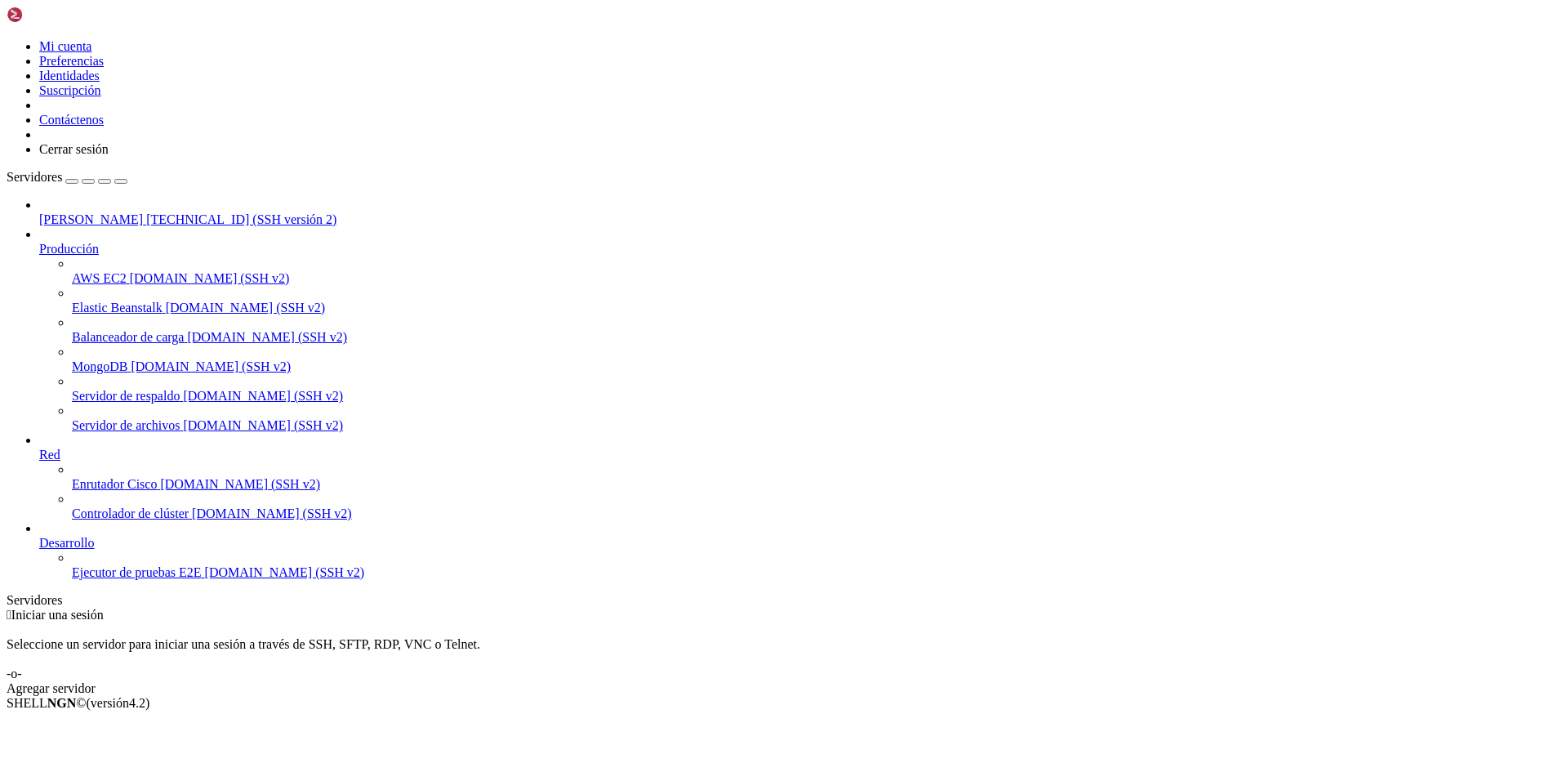
click at [67, 213] on font "[PERSON_NAME]" at bounding box center [92, 219] width 104 height 14
